Goal: Task Accomplishment & Management: Manage account settings

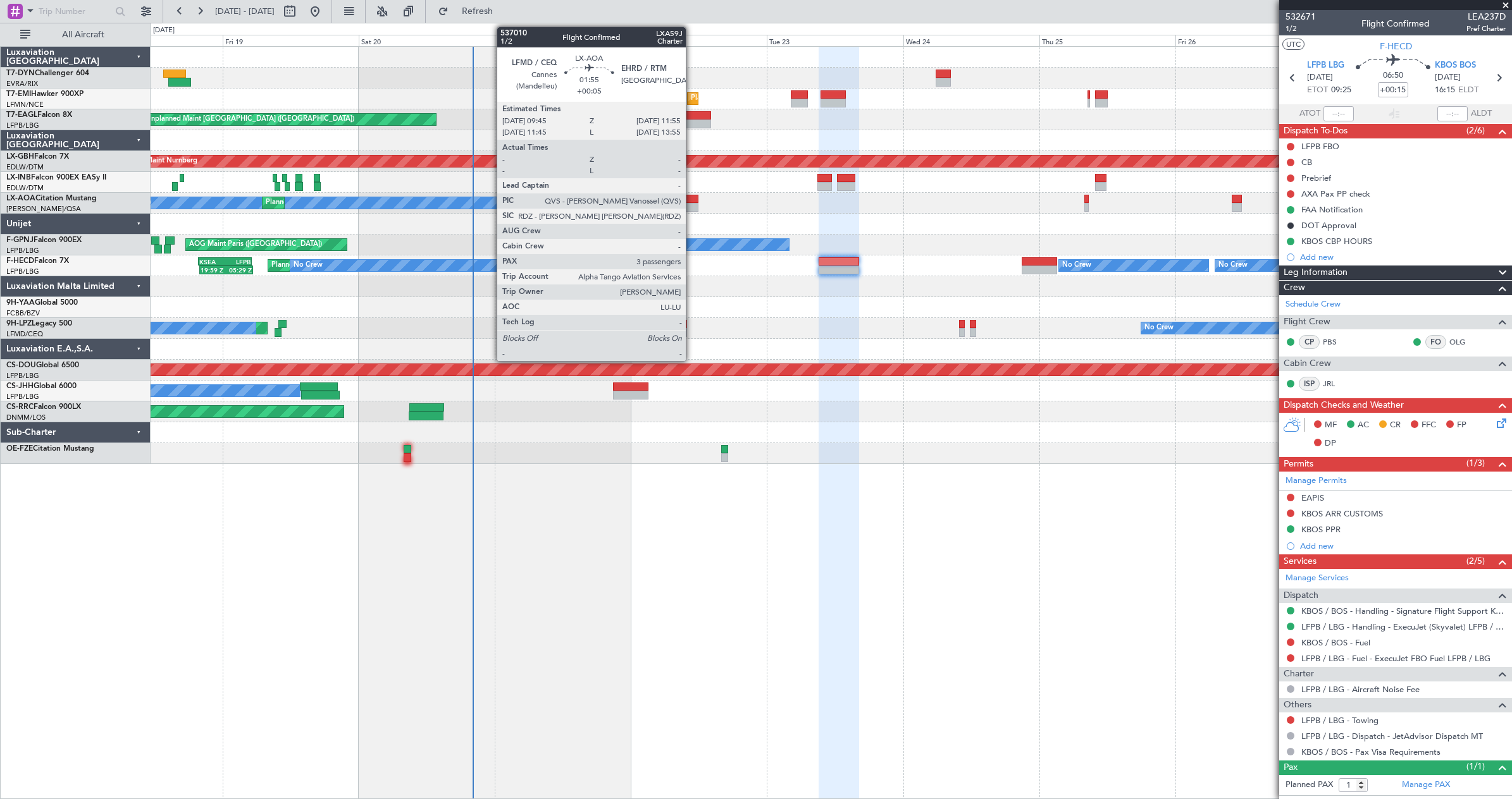
click at [691, 207] on div at bounding box center [692, 207] width 12 height 9
click at [690, 205] on div at bounding box center [692, 207] width 12 height 9
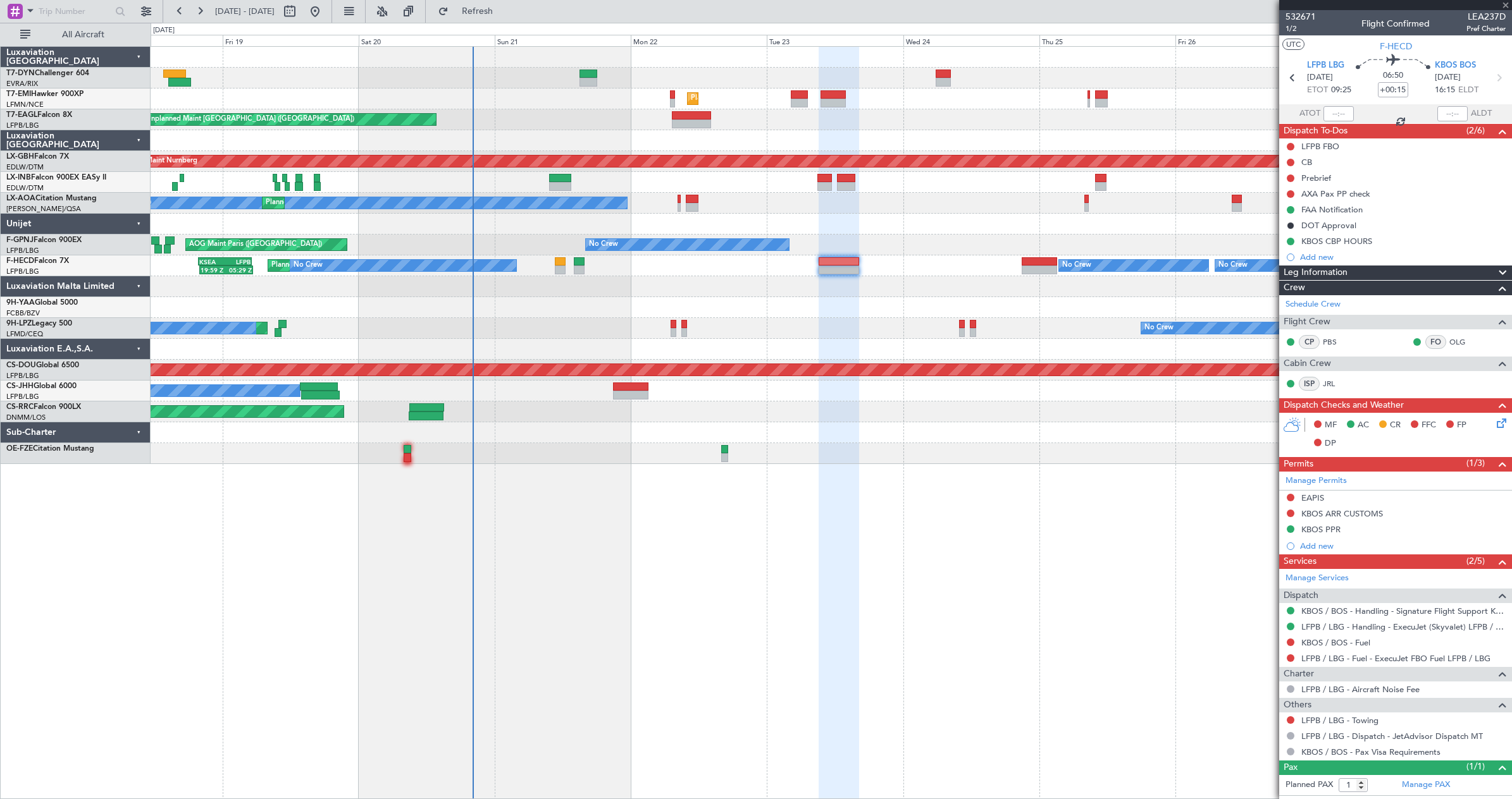
type input "+00:05"
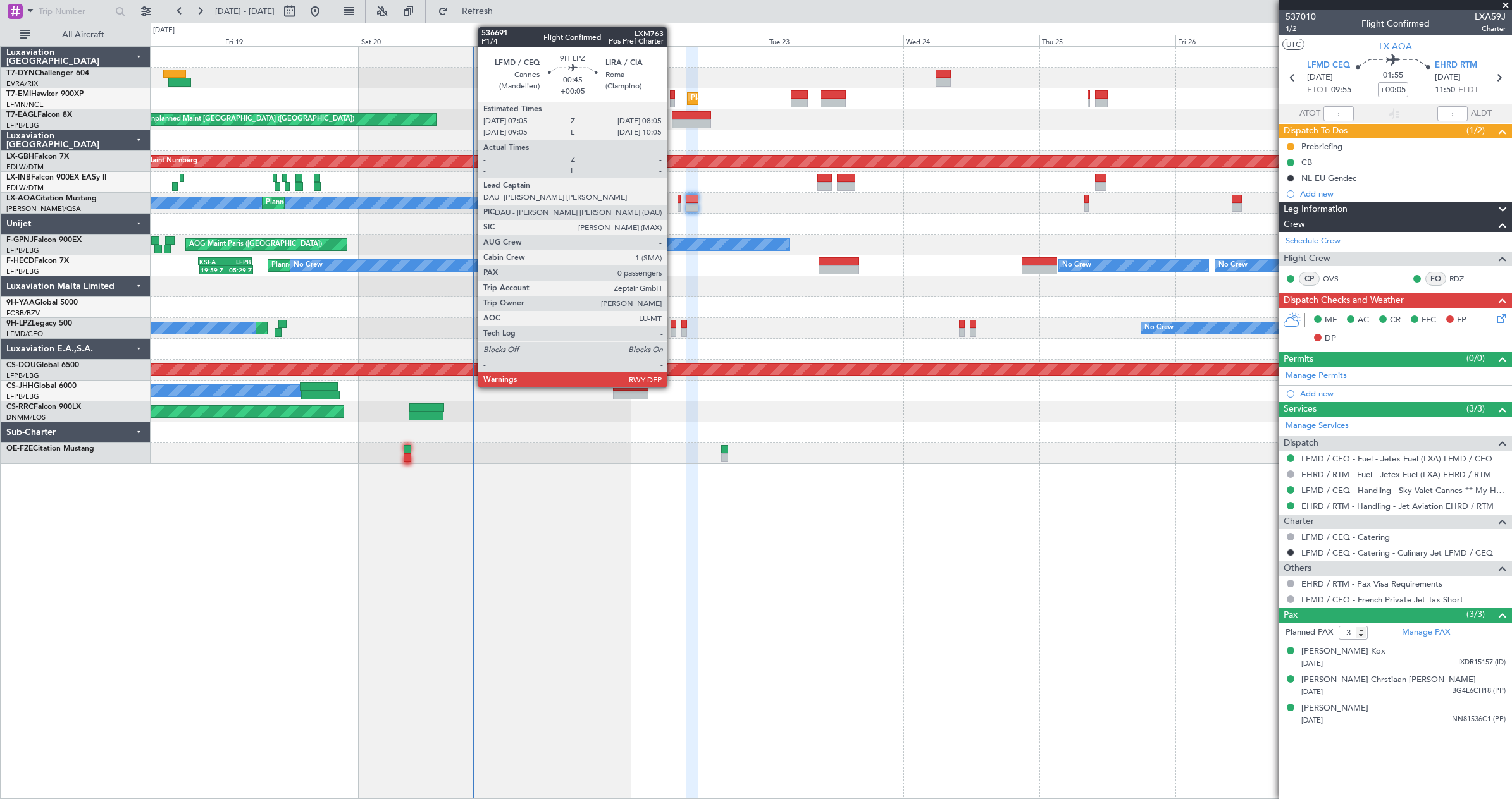
click at [673, 328] on div at bounding box center [673, 333] width 5 height 9
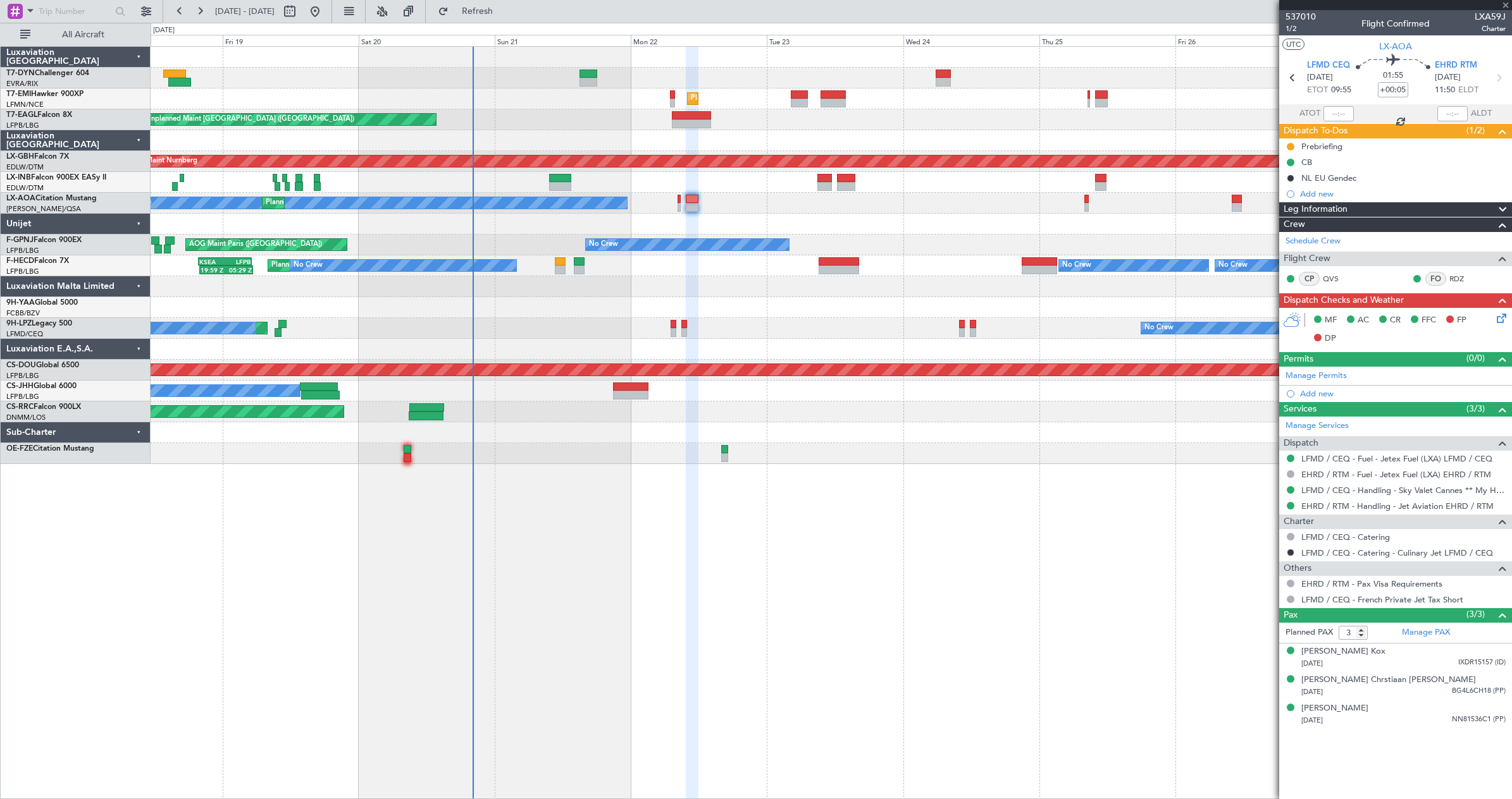
type input "0"
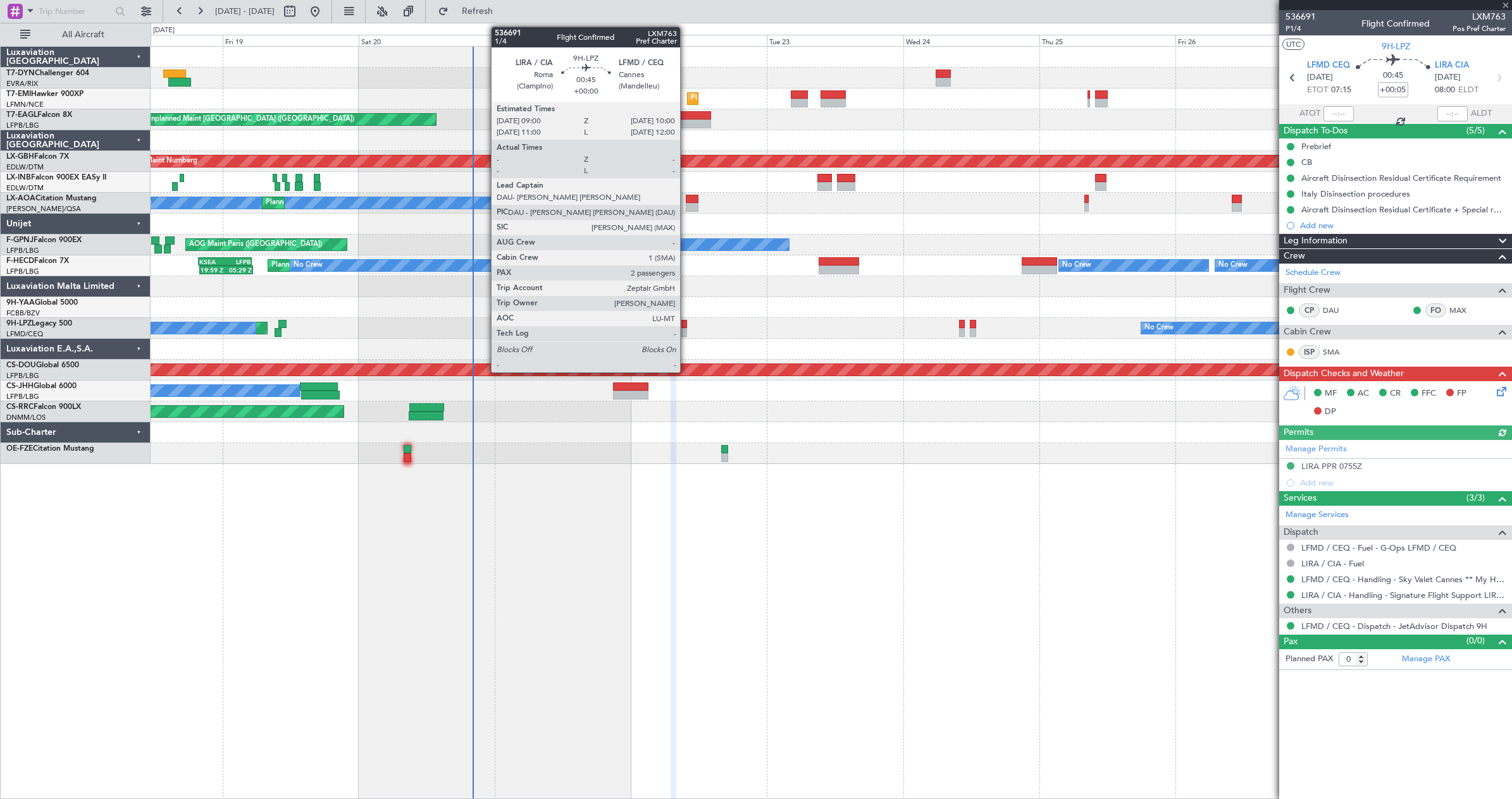
click at [686, 329] on div at bounding box center [684, 333] width 5 height 9
click at [683, 335] on div at bounding box center [684, 333] width 5 height 9
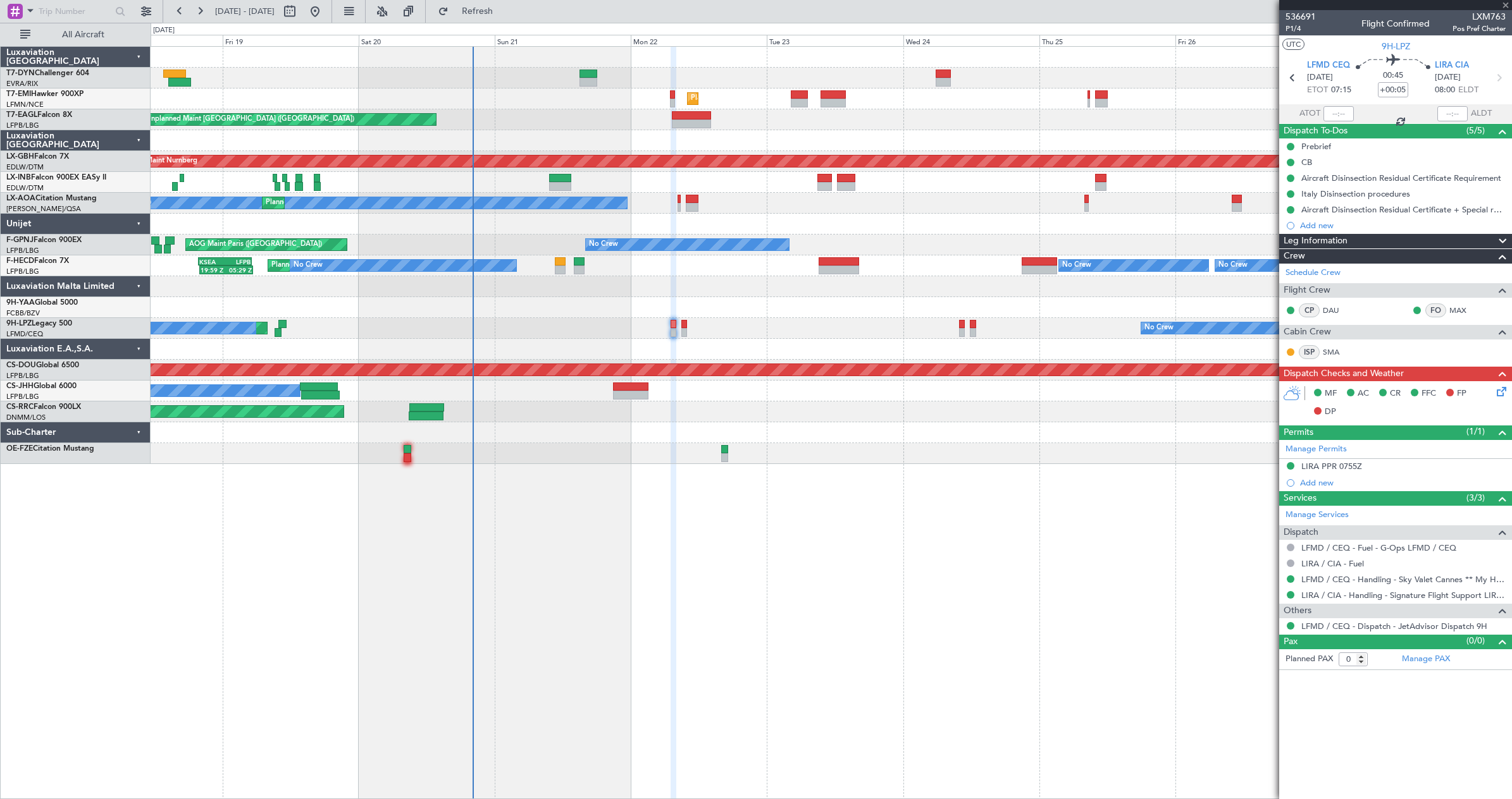
type input "2"
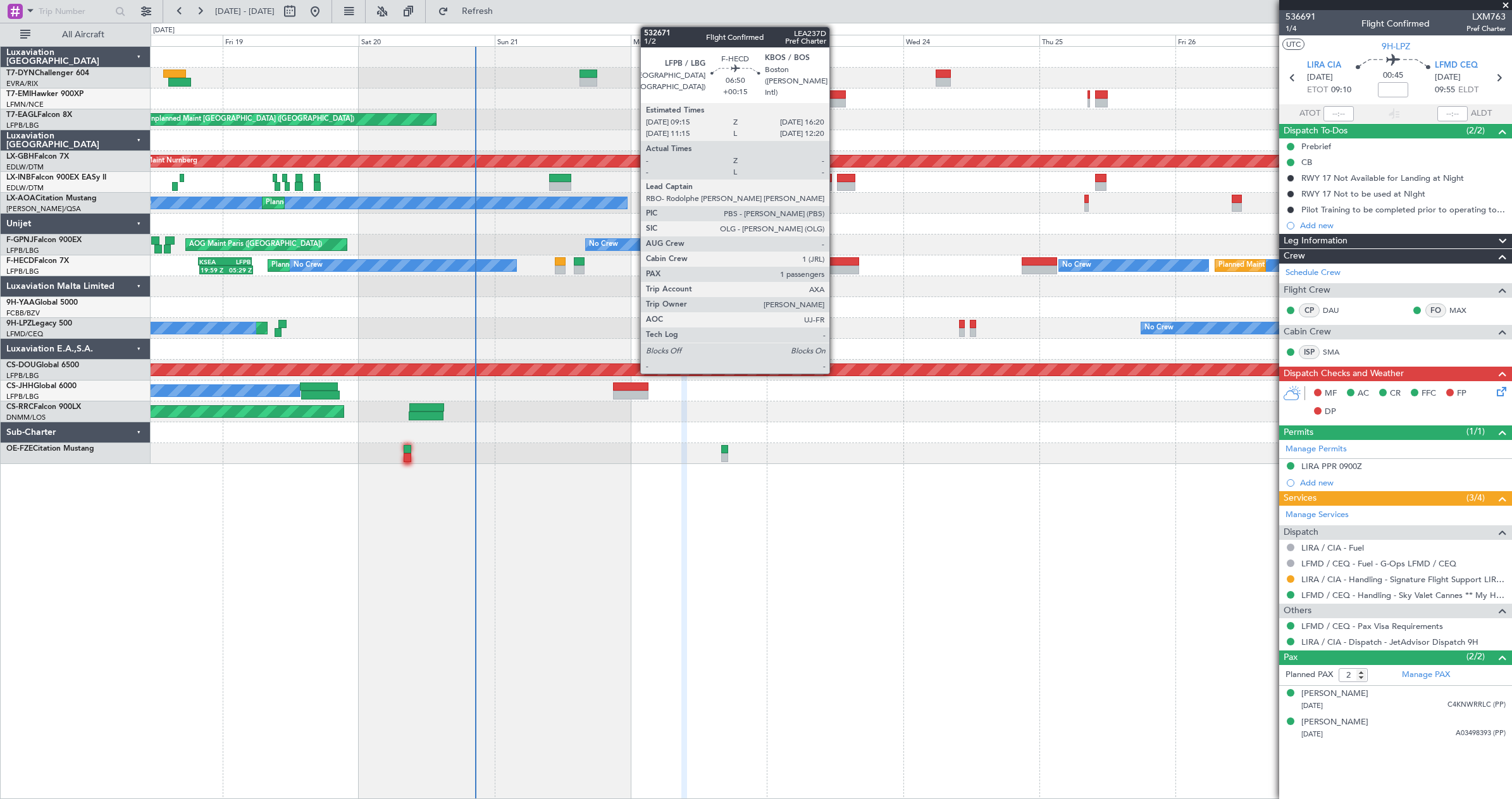
click at [835, 270] on div at bounding box center [839, 270] width 41 height 9
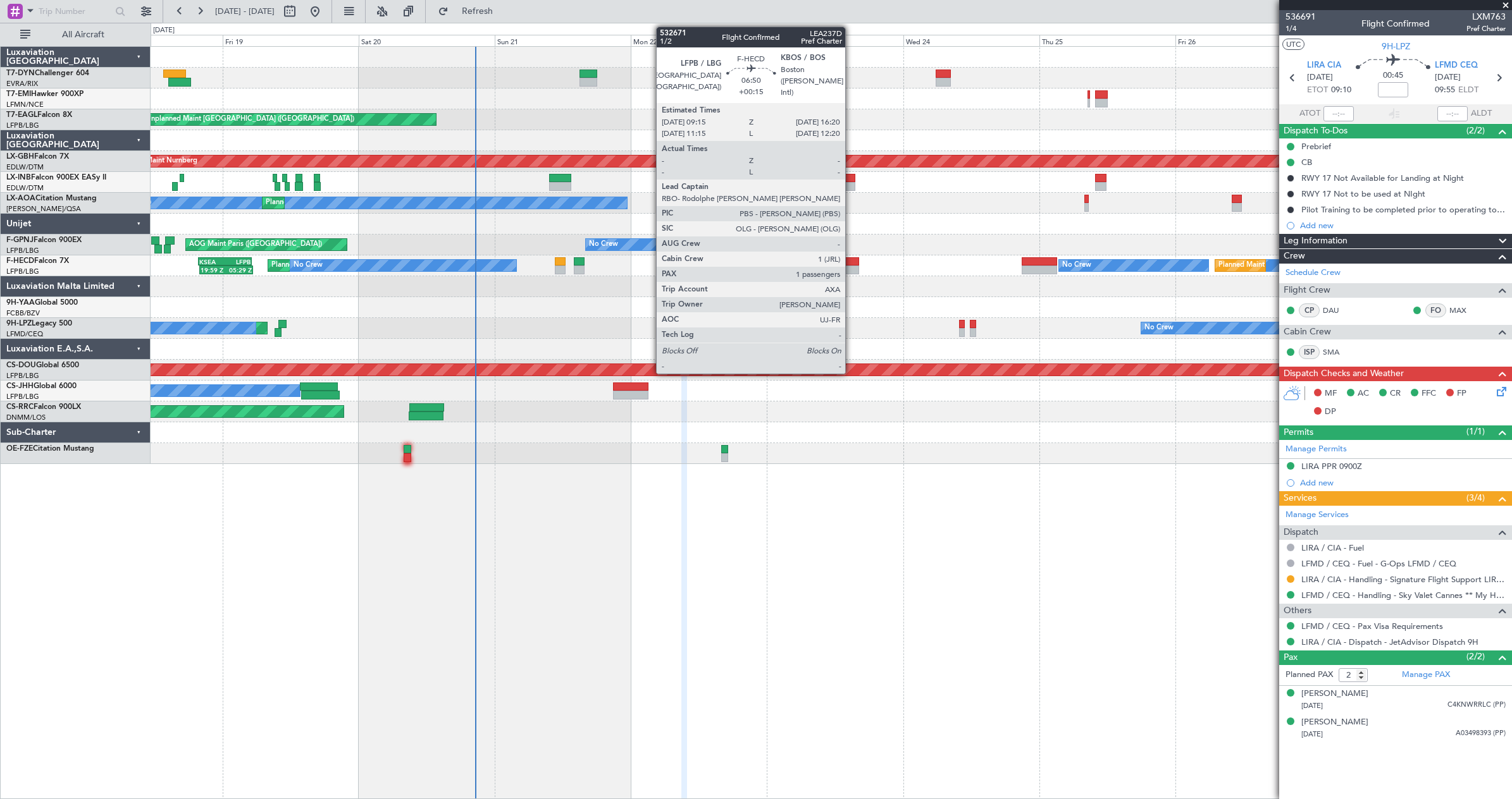
click at [851, 258] on div at bounding box center [839, 262] width 41 height 9
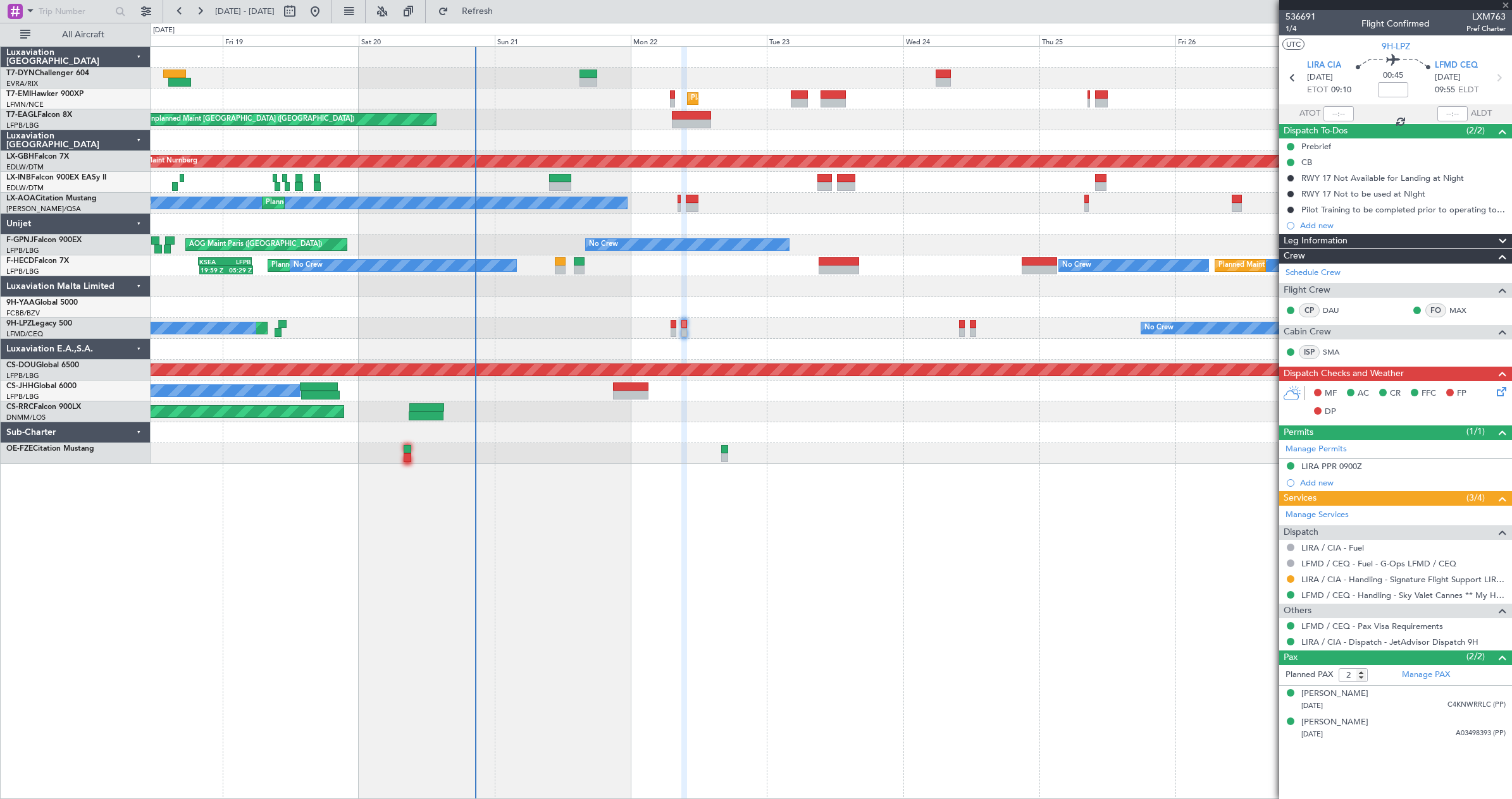
type input "+00:15"
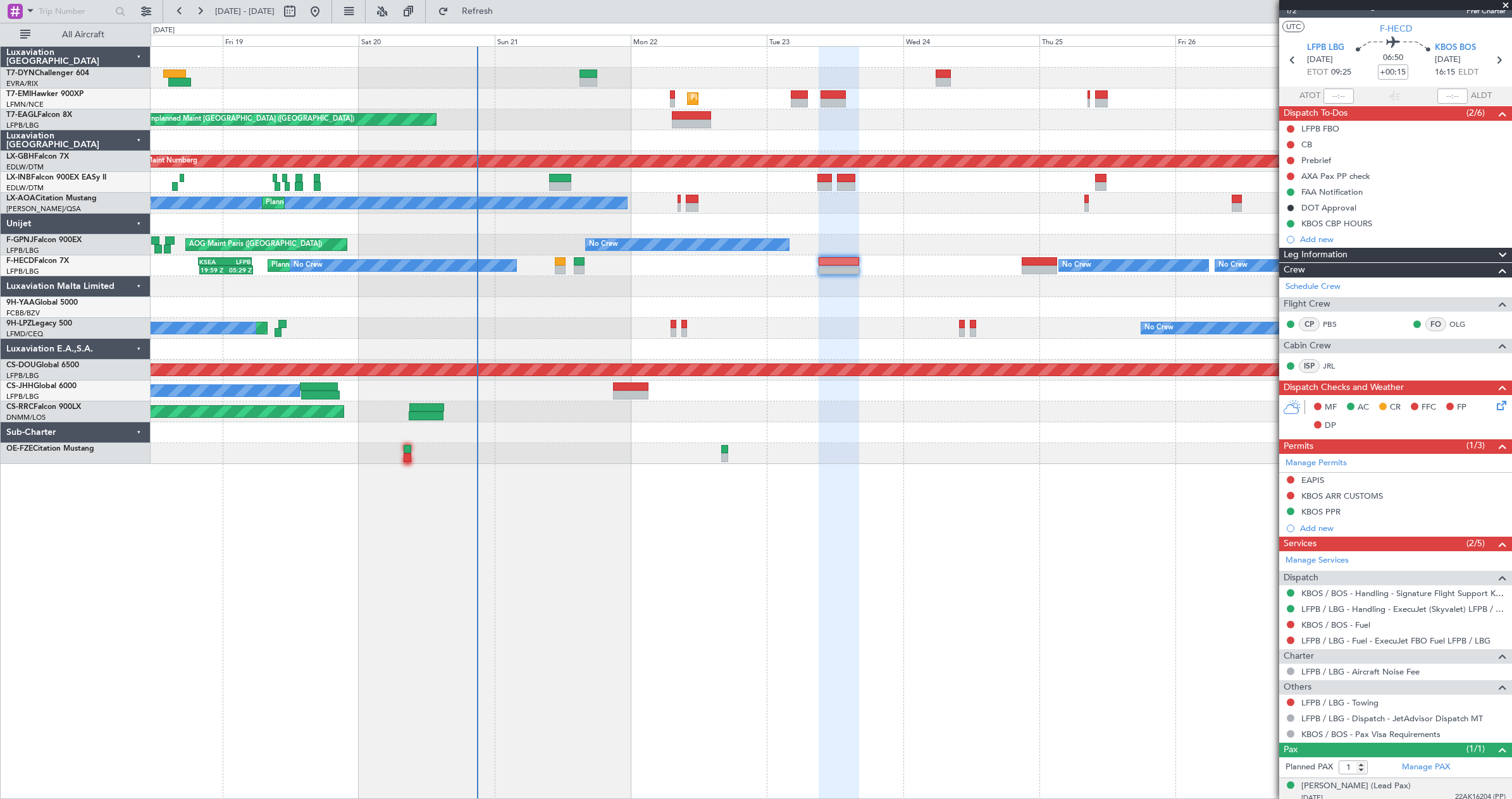
scroll to position [25, 0]
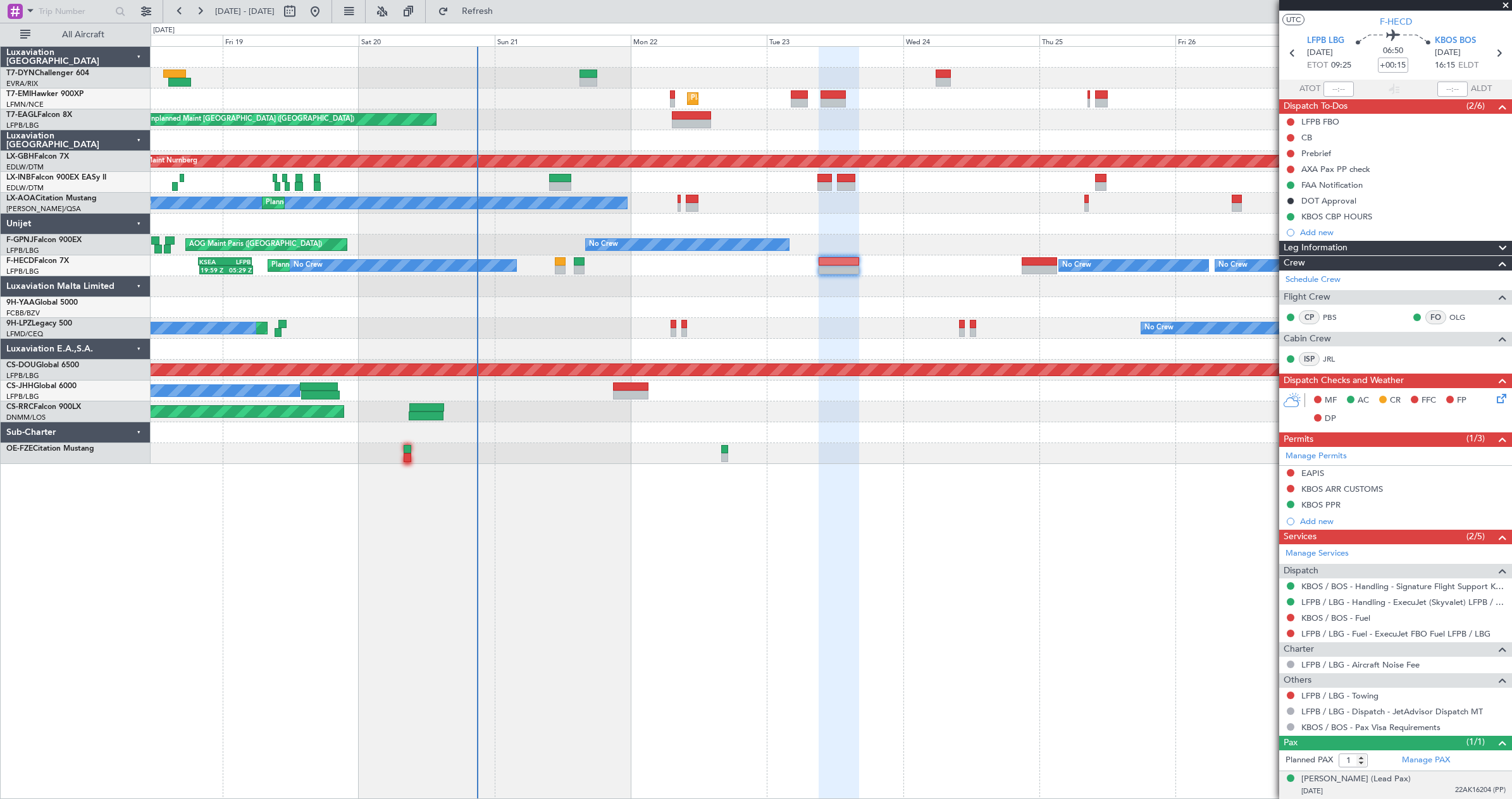
click at [1408, 783] on div "[PERSON_NAME] (Lead Pax) [DATE] 22AK16204 (PP)" at bounding box center [1403, 786] width 204 height 25
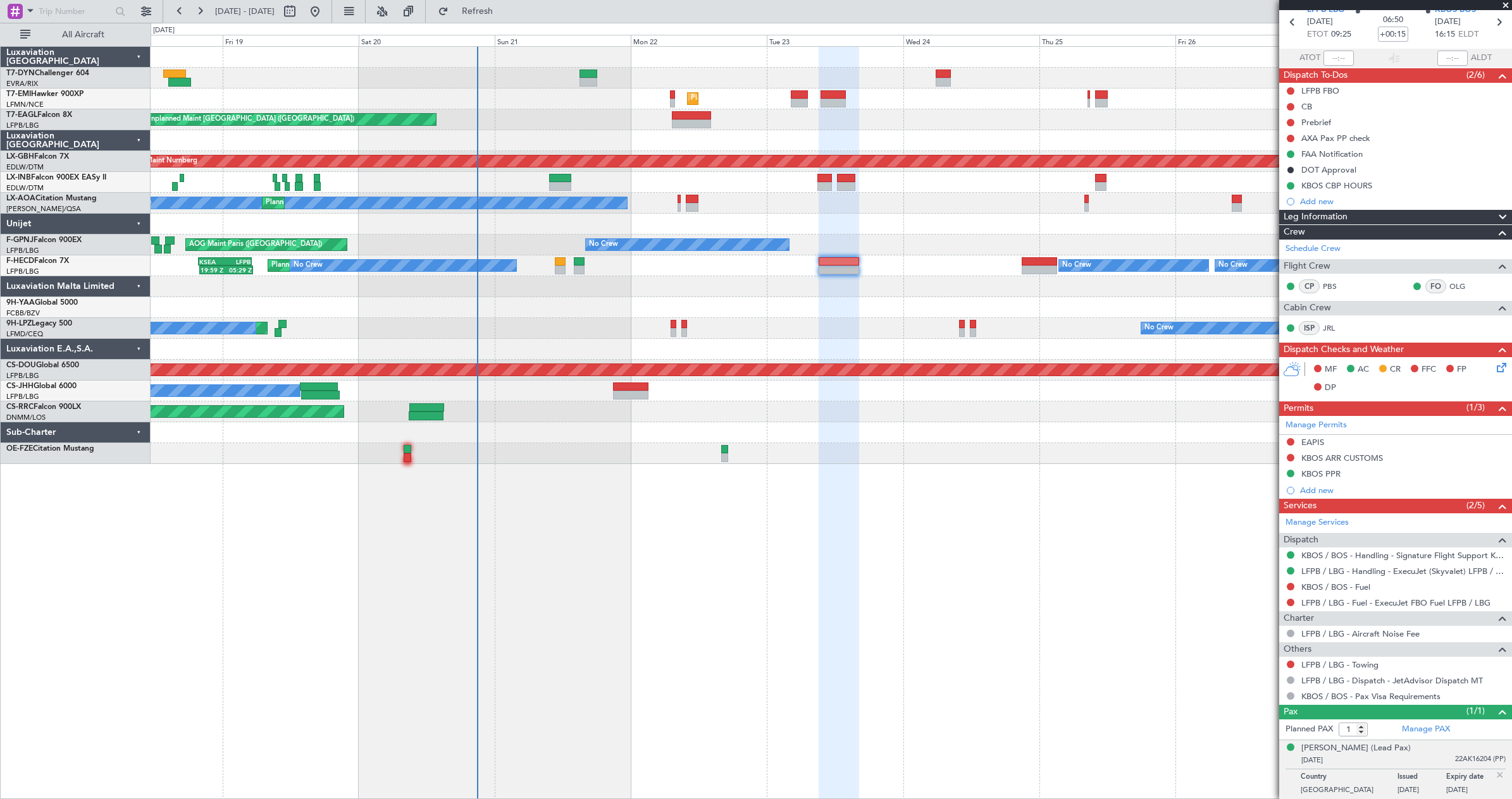
click at [1494, 369] on icon at bounding box center [1499, 365] width 10 height 10
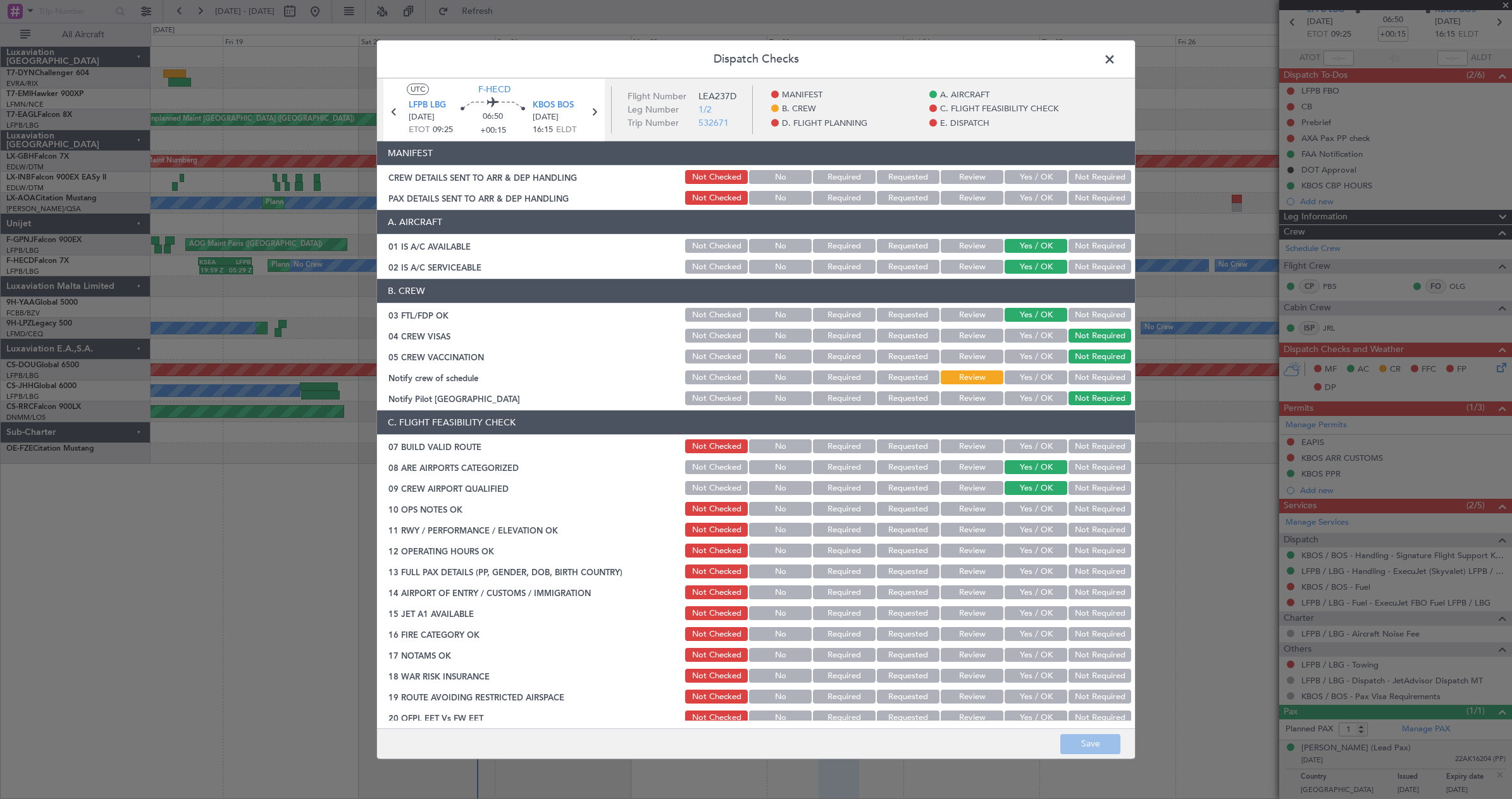
click at [1038, 181] on button "Yes / OK" at bounding box center [1036, 178] width 63 height 14
click at [1037, 192] on button "Yes / OK" at bounding box center [1036, 199] width 63 height 14
click at [1084, 749] on button "Save" at bounding box center [1091, 744] width 60 height 20
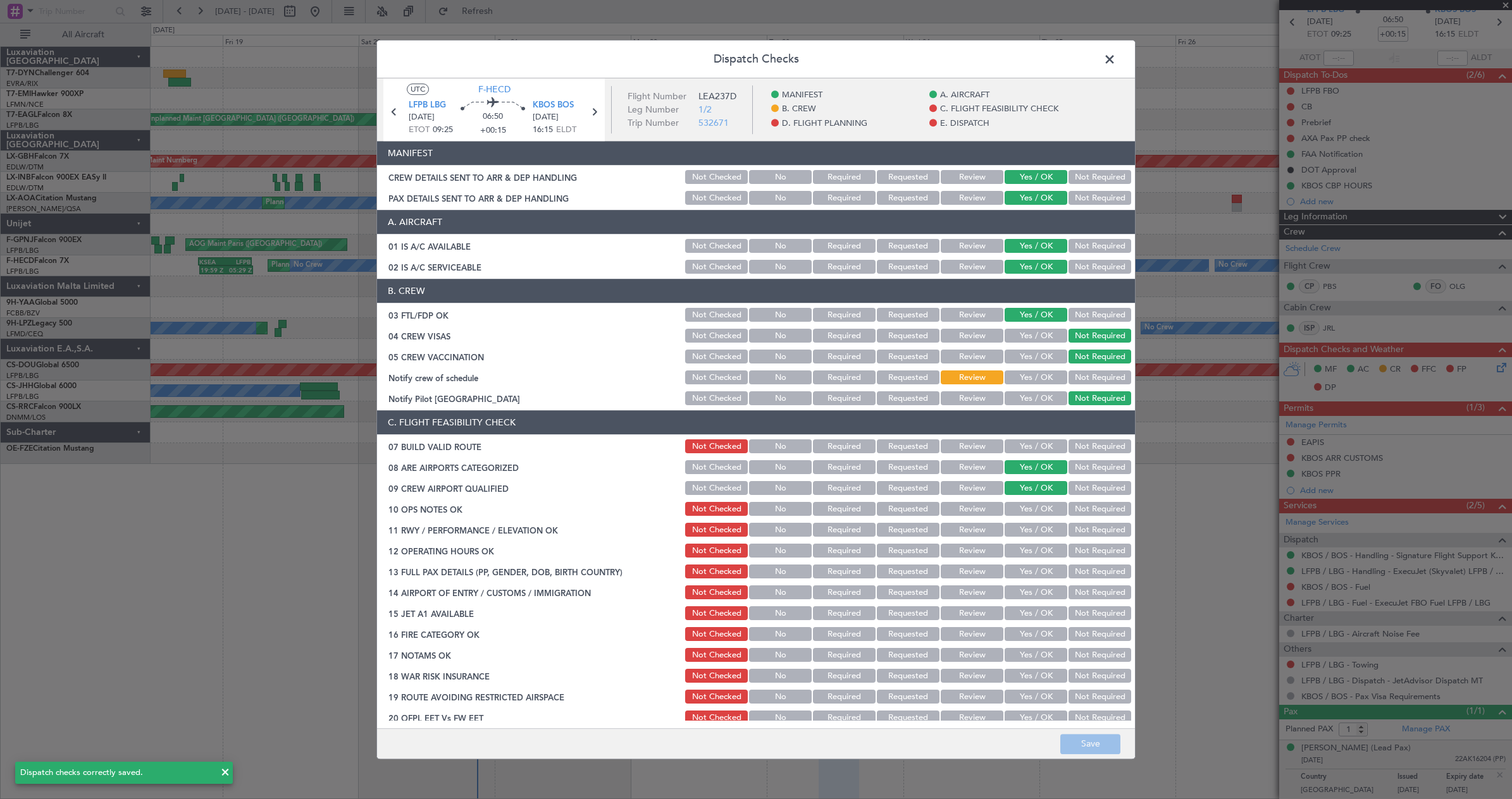
click at [1115, 63] on span at bounding box center [1115, 62] width 0 height 26
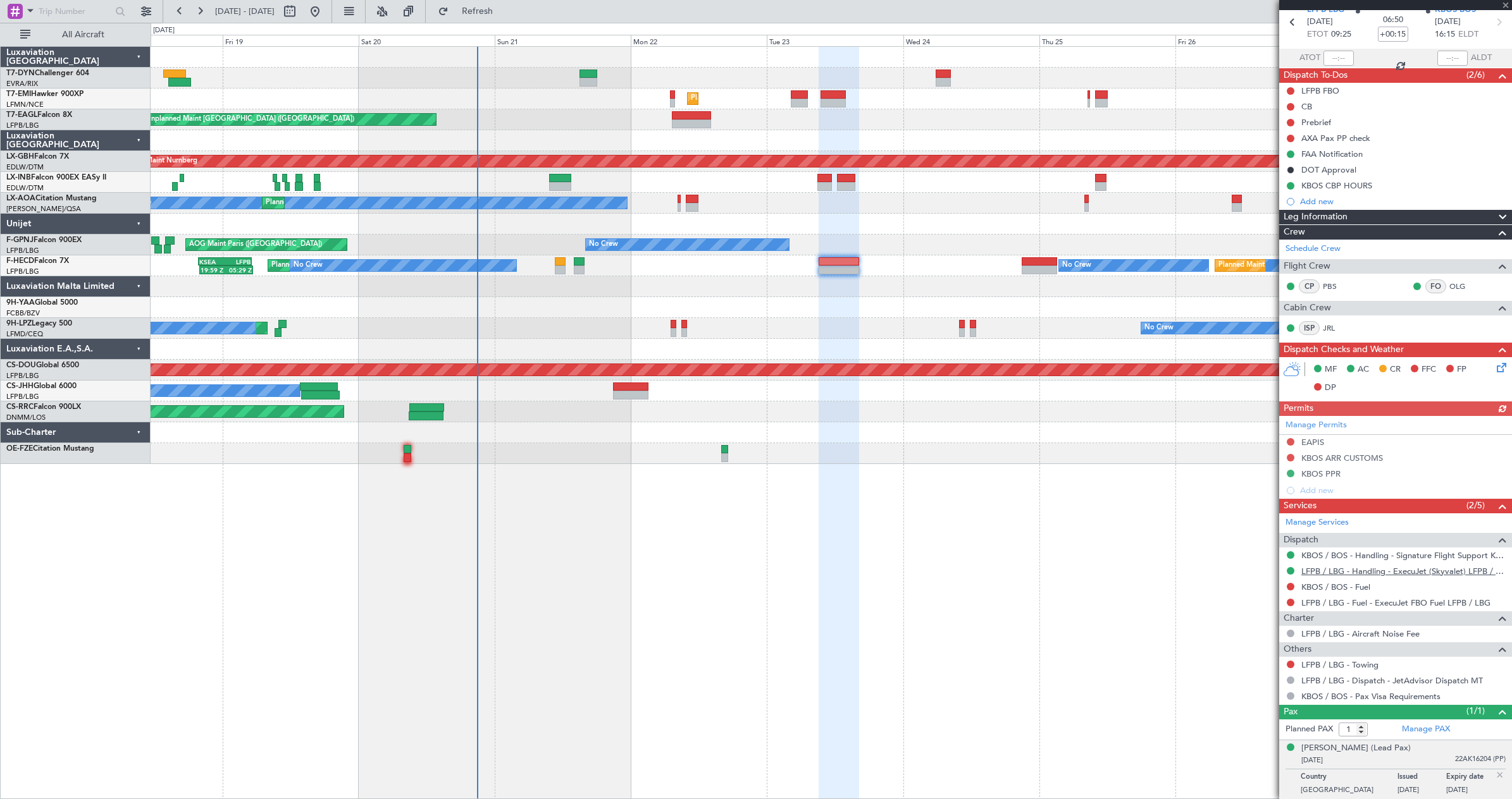
click at [1367, 571] on link "LFPB / LBG - Handling - ExecuJet (Skyvalet) LFPB / LBG" at bounding box center [1403, 572] width 204 height 11
click at [1404, 558] on link "KBOS / BOS - Handling - Signature Flight Support KBOS / BOS" at bounding box center [1403, 556] width 204 height 11
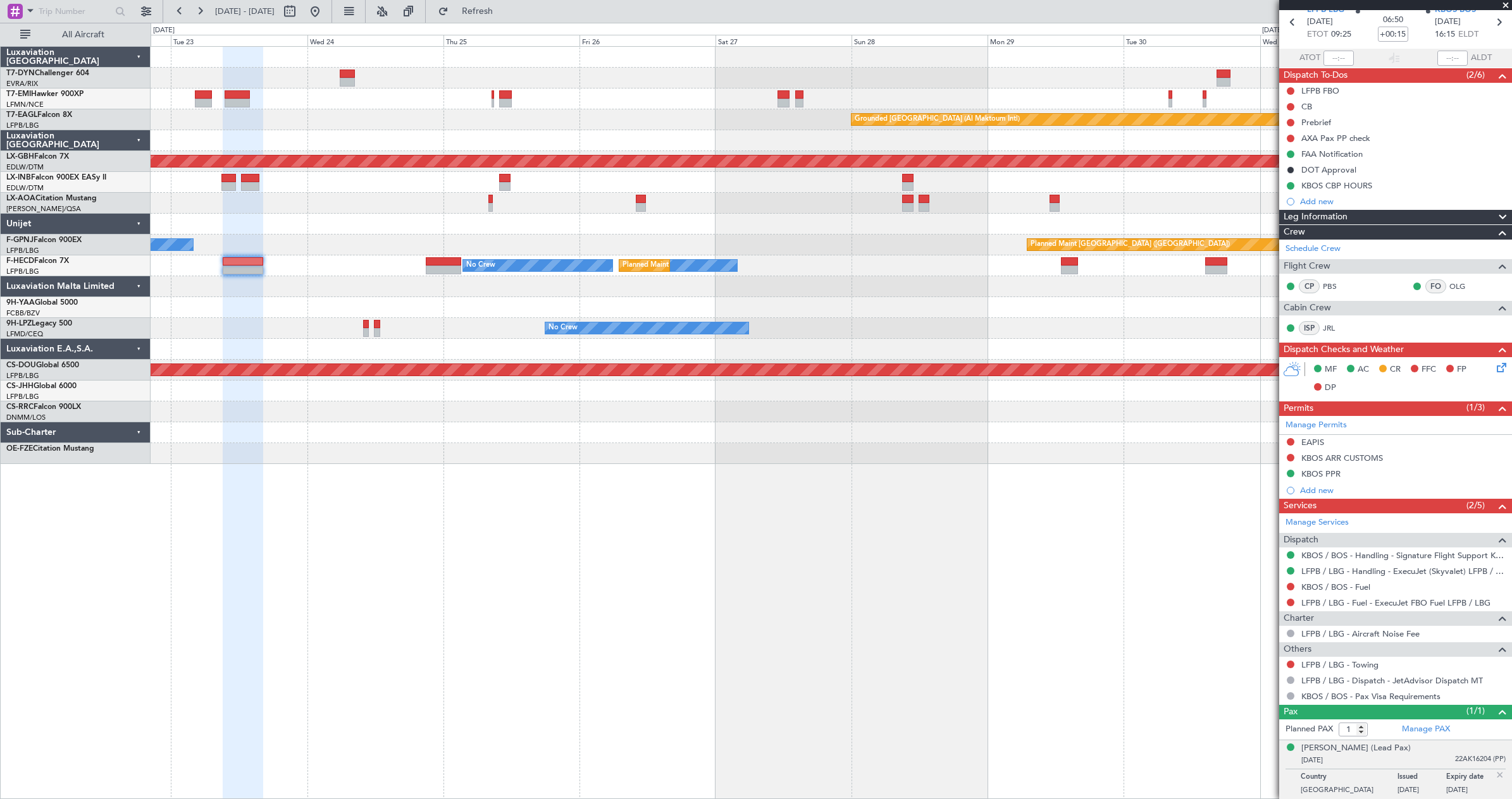
click at [467, 302] on div "Planned Maint [GEOGRAPHIC_DATA] Grounded [GEOGRAPHIC_DATA] (Al Maktoum Intl) Un…" at bounding box center [830, 256] width 1361 height 418
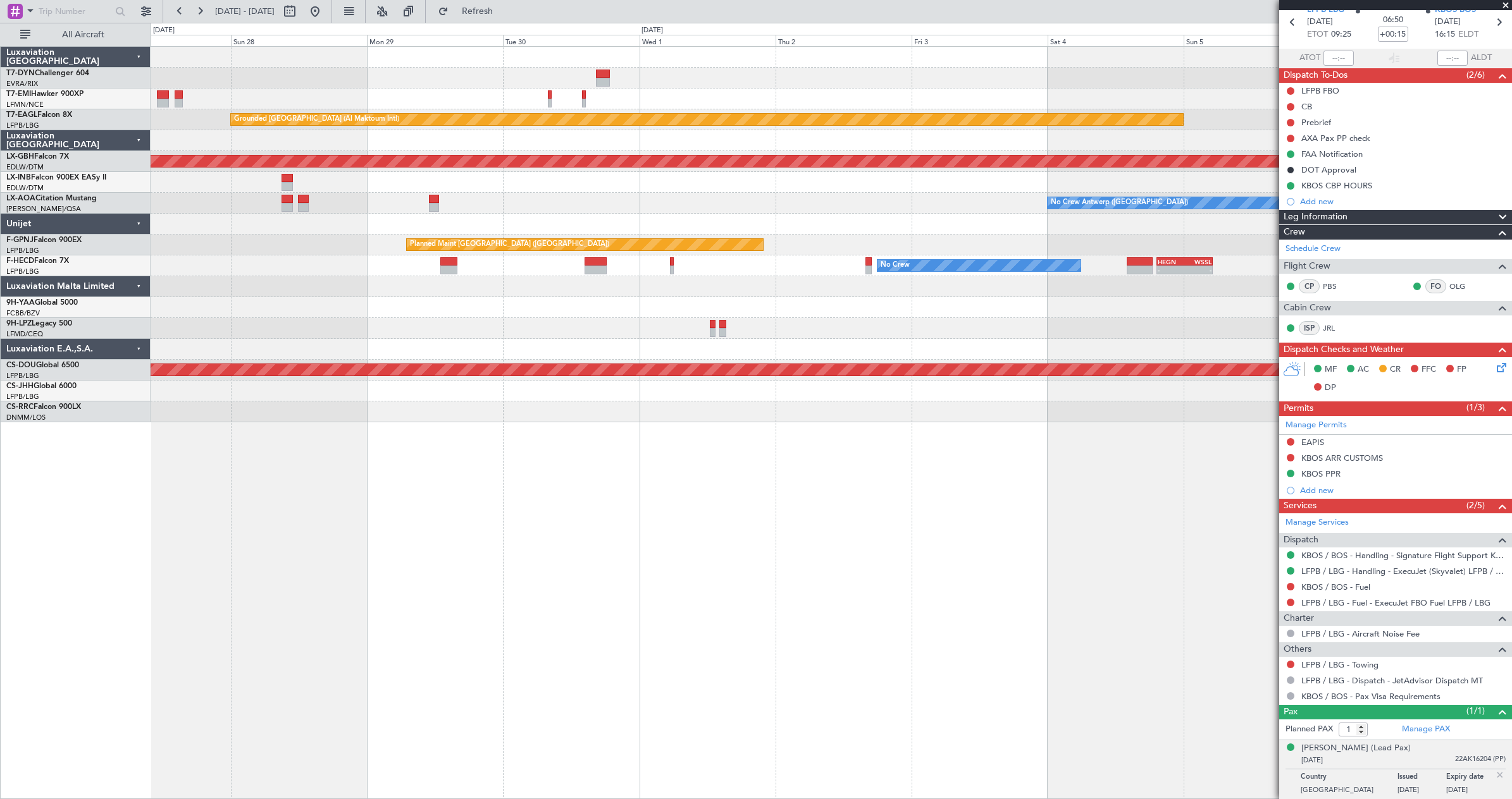
click at [593, 331] on div "Grounded [GEOGRAPHIC_DATA] (Al Maktoum Intl) Planned Maint Nurnberg No Crew [GE…" at bounding box center [830, 234] width 1361 height 375
click at [593, 331] on div "No Crew" at bounding box center [830, 328] width 1361 height 21
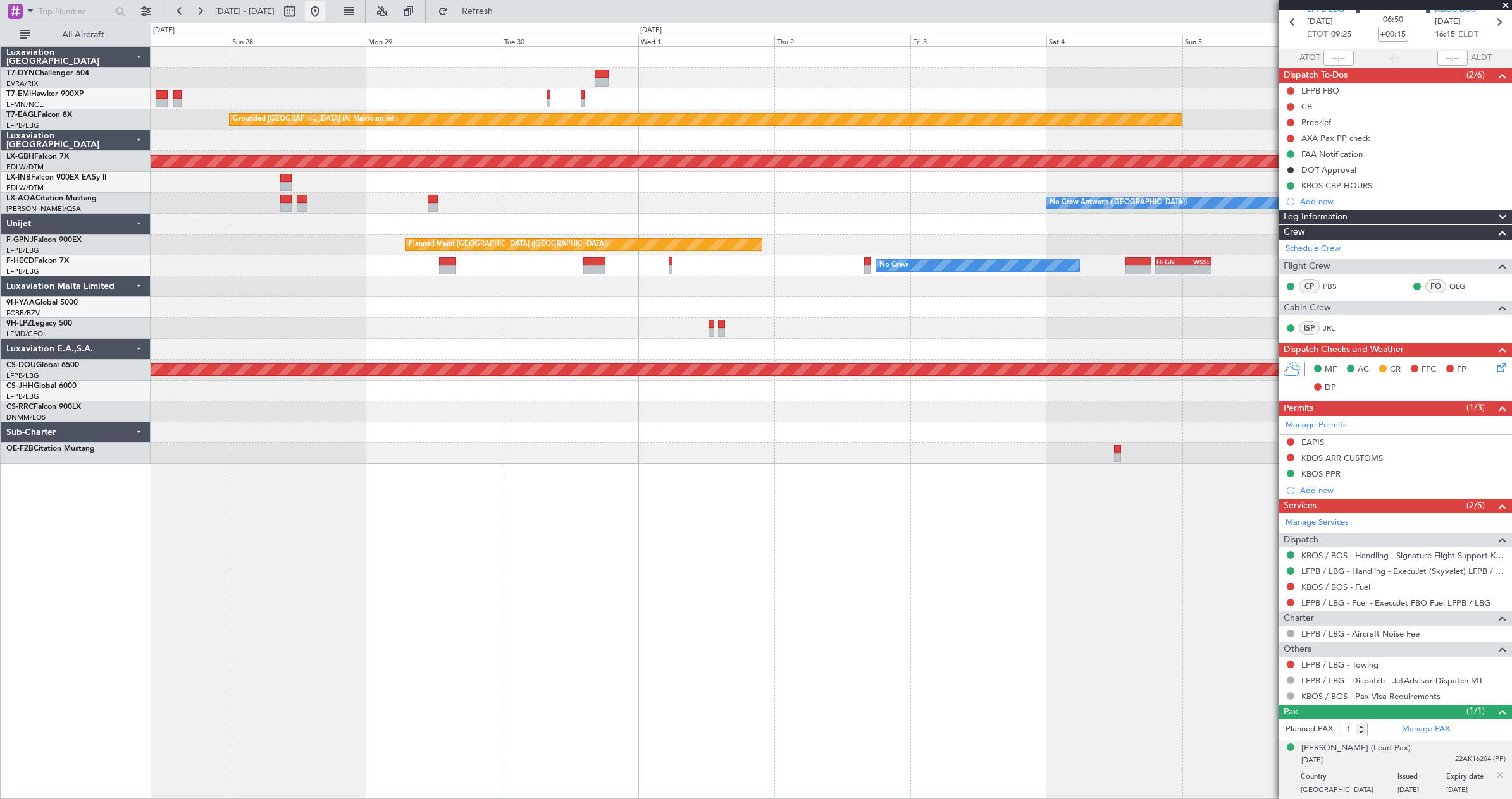
click at [325, 10] on button at bounding box center [314, 11] width 20 height 20
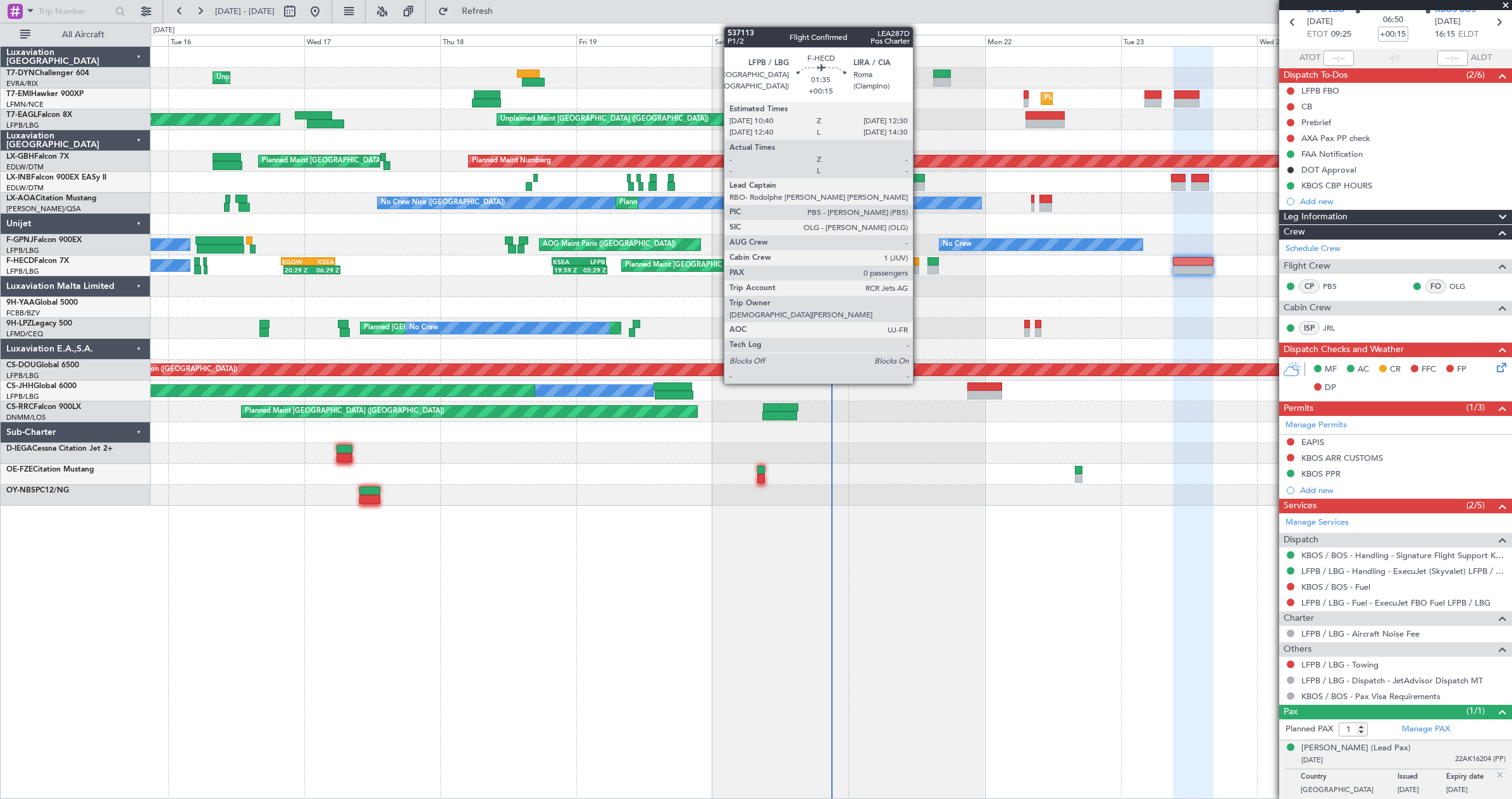
click at [919, 267] on div at bounding box center [914, 270] width 11 height 9
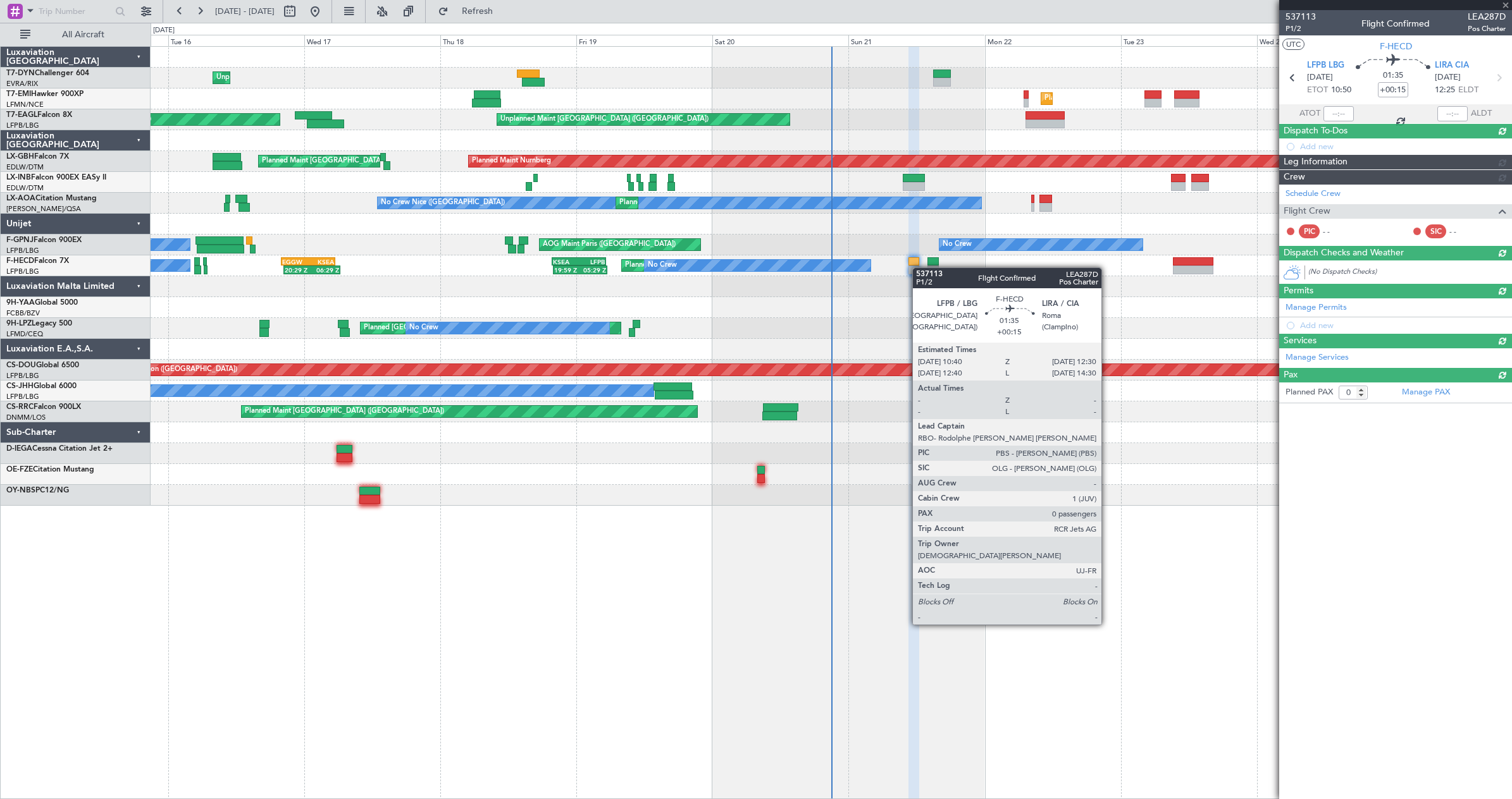
scroll to position [0, 0]
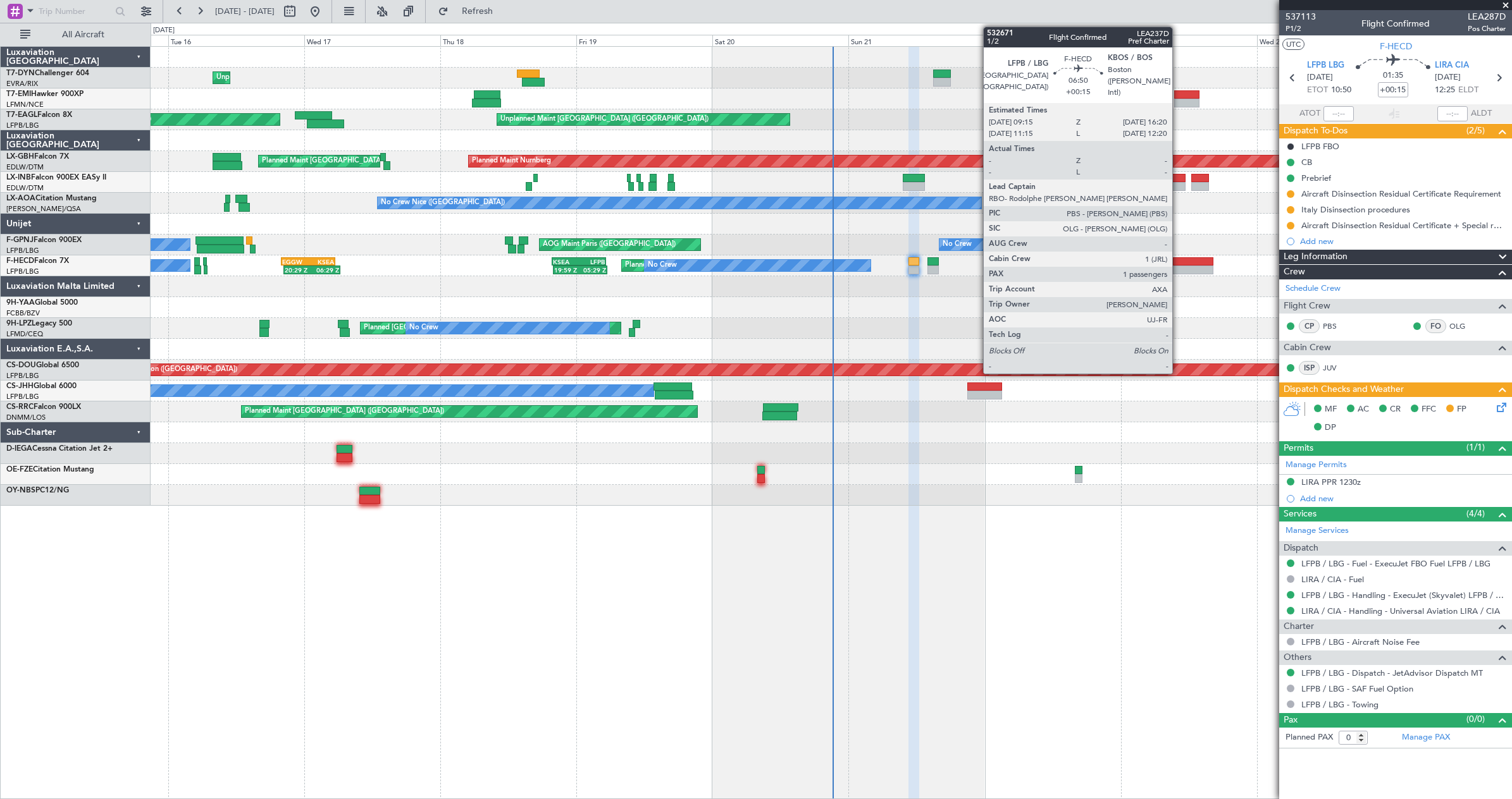
click at [1177, 267] on div at bounding box center [1193, 270] width 41 height 9
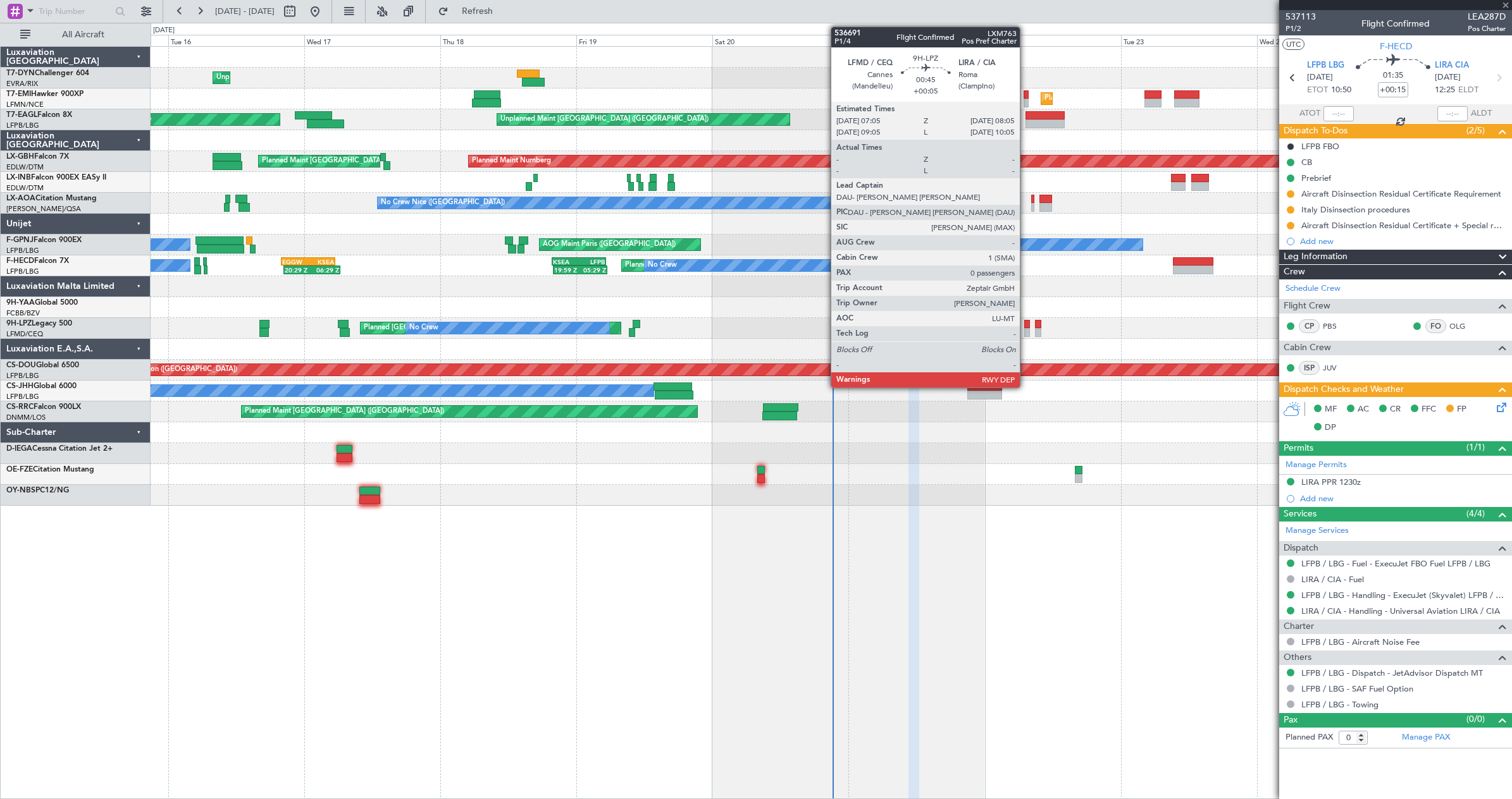
type input "1"
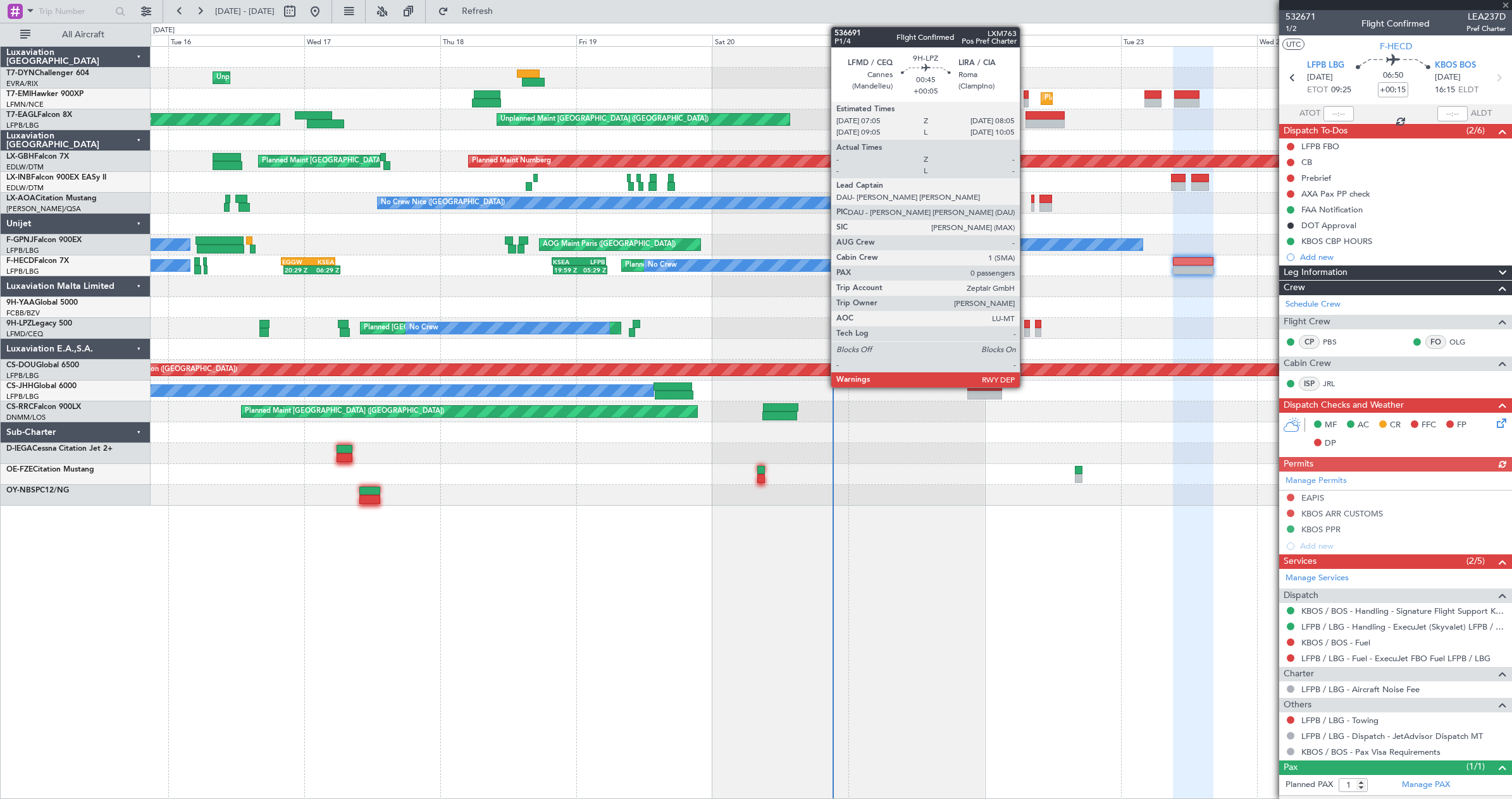
click at [1025, 330] on div at bounding box center [1027, 333] width 5 height 9
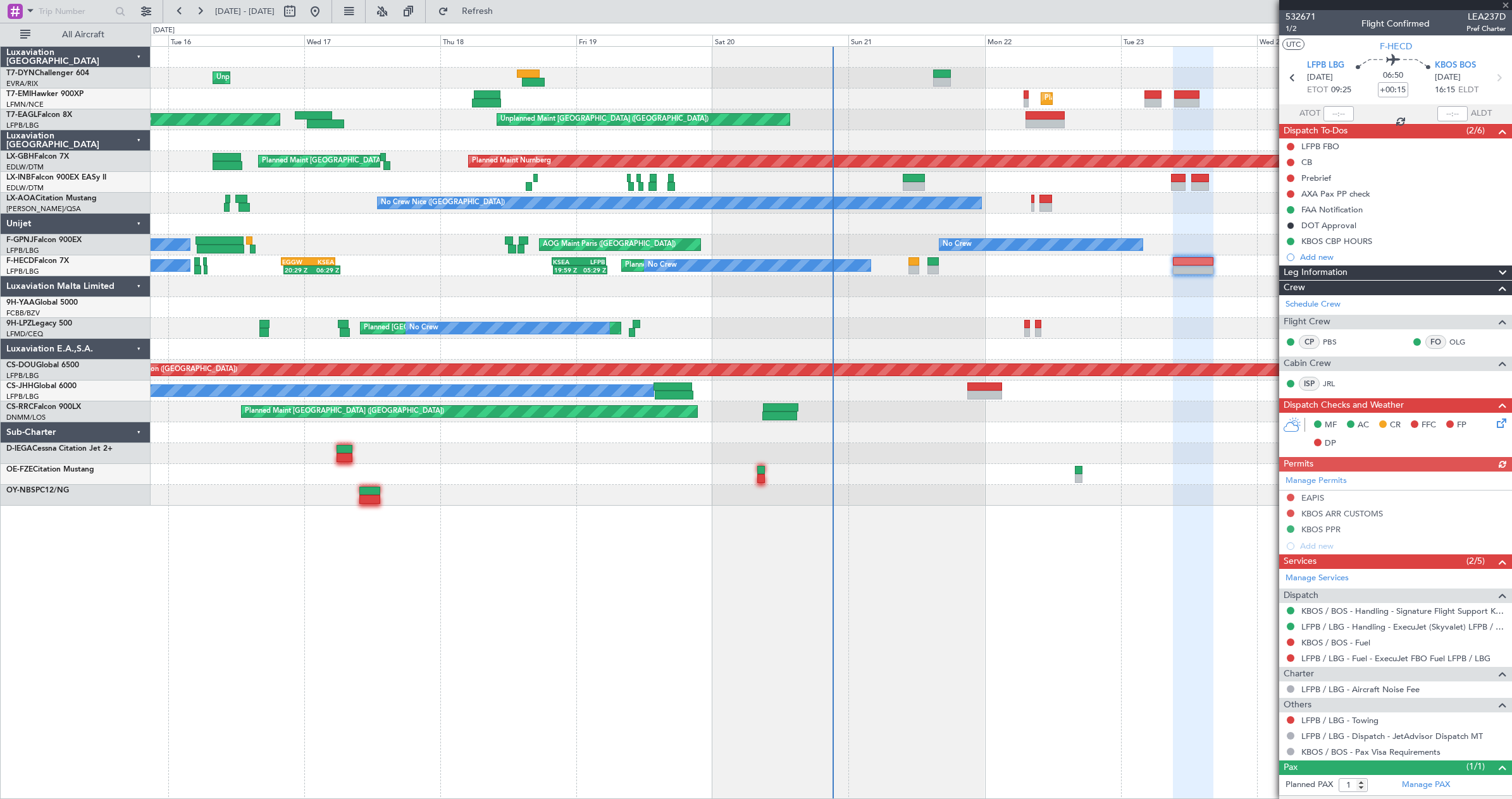
type input "+00:05"
type input "0"
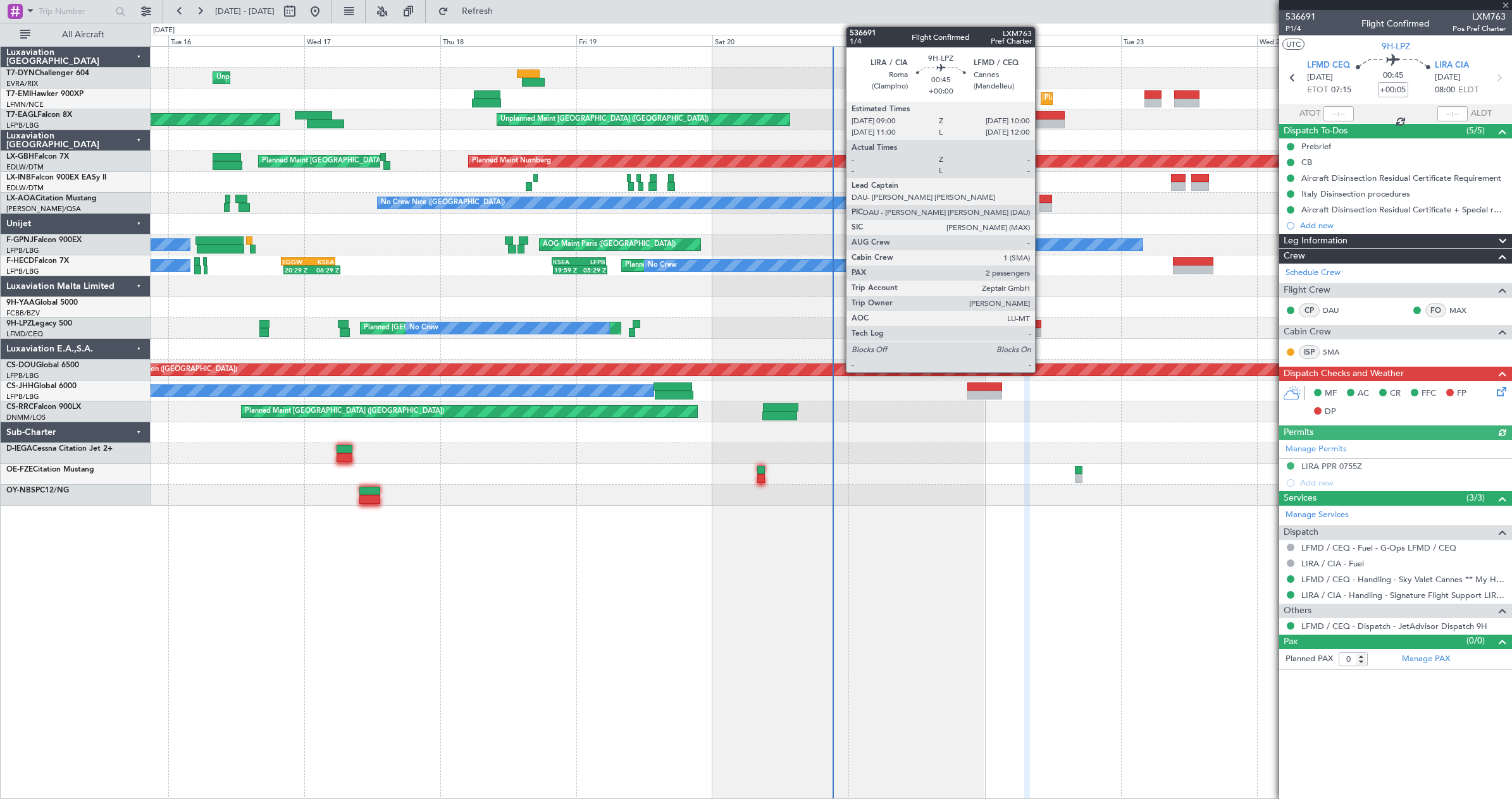
click at [1040, 331] on div at bounding box center [1038, 333] width 5 height 9
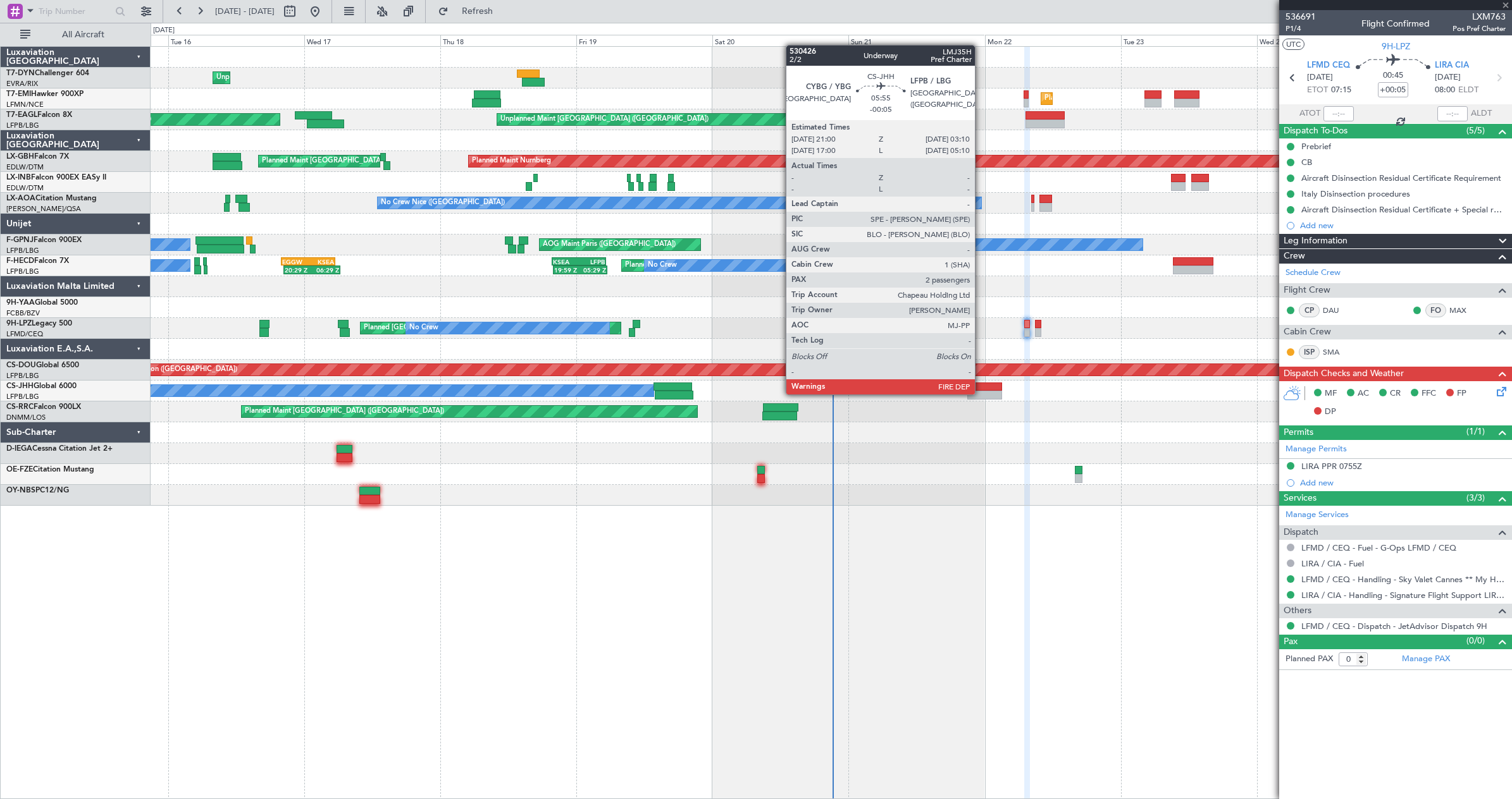
type input "2"
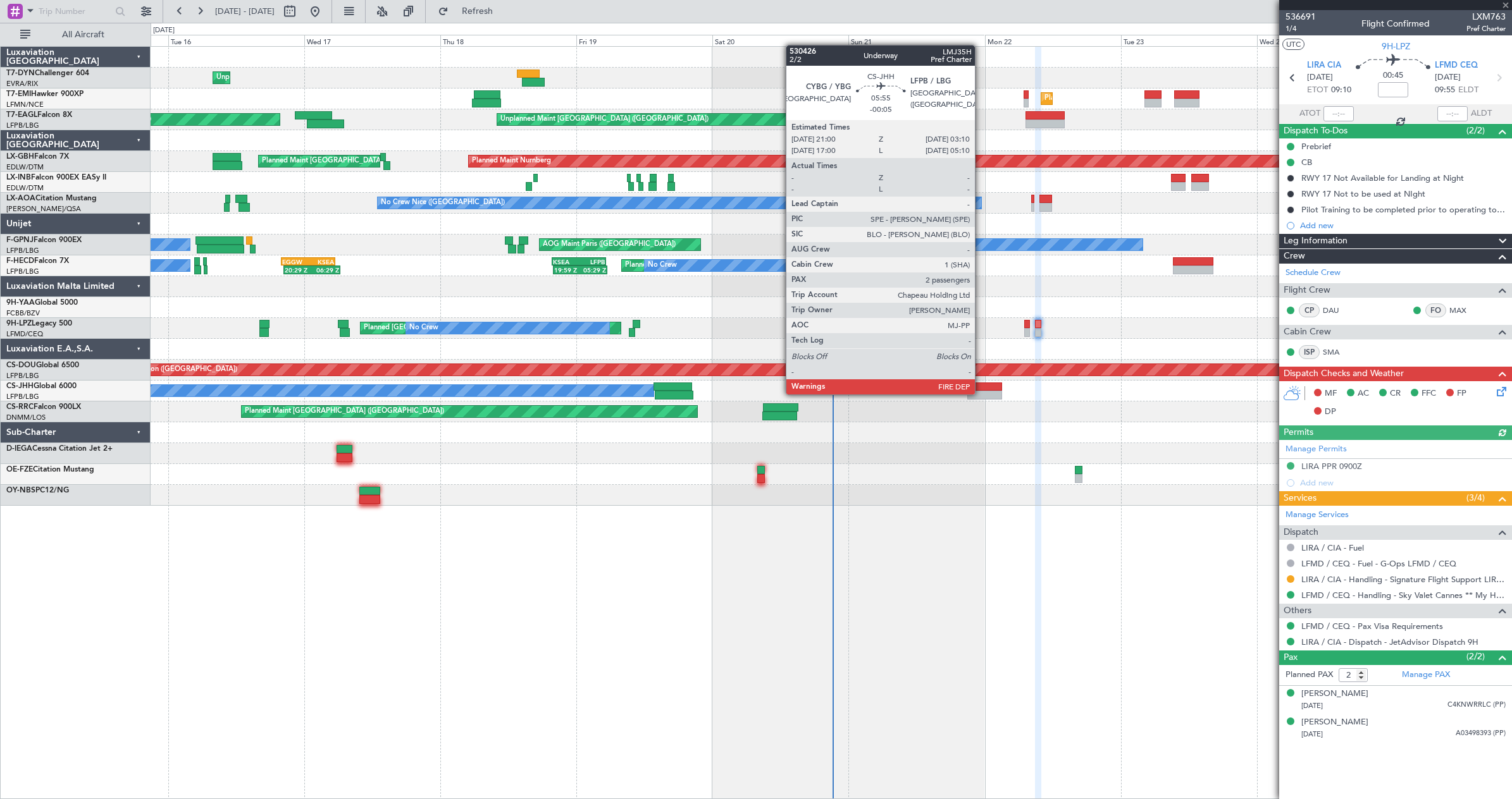
click at [981, 393] on div at bounding box center [985, 396] width 35 height 9
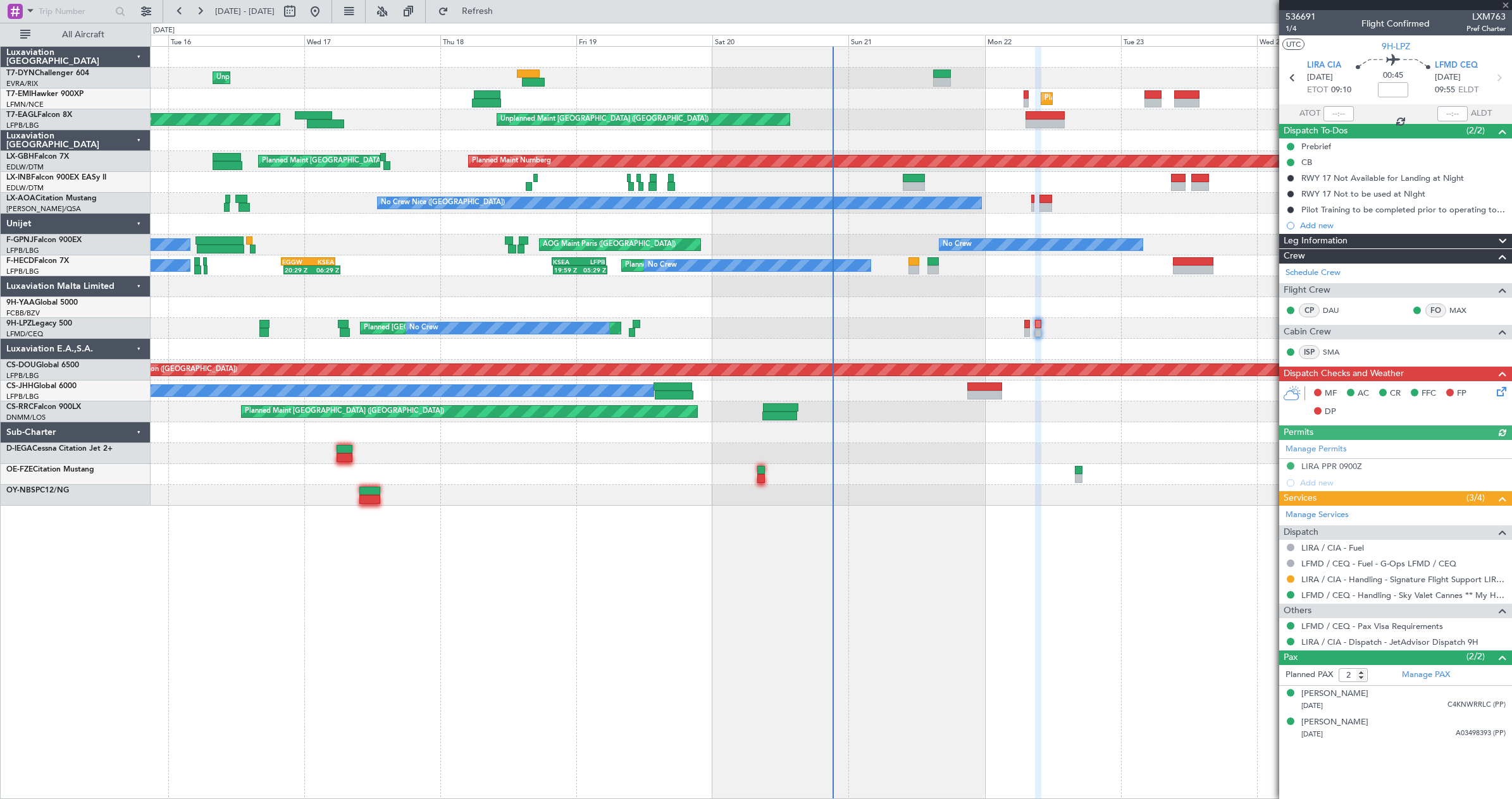
type input "-00:05"
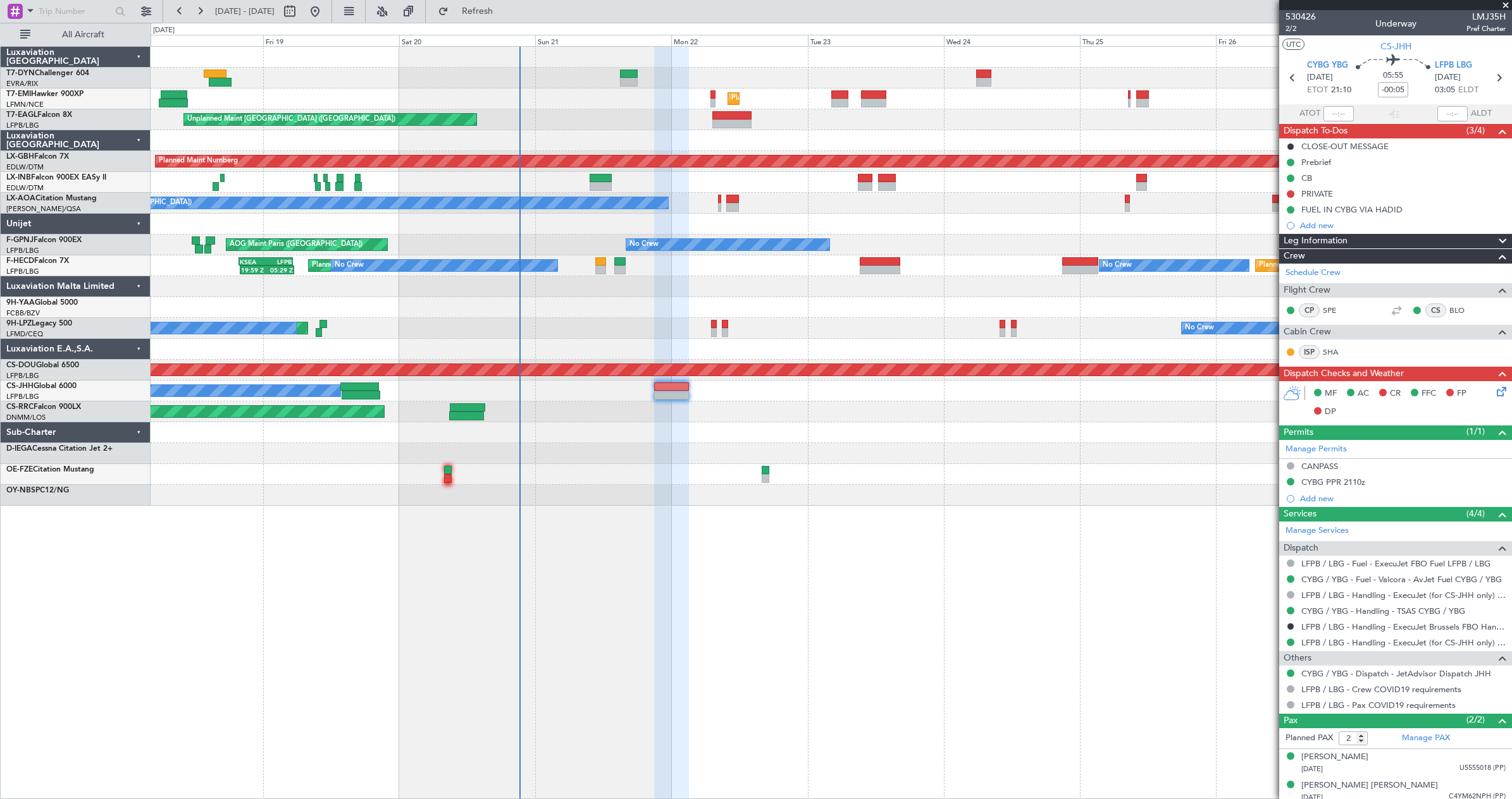
click at [807, 420] on div "Planned Maint [GEOGRAPHIC_DATA] ([GEOGRAPHIC_DATA])" at bounding box center [830, 412] width 1361 height 21
